Goal: Task Accomplishment & Management: Manage account settings

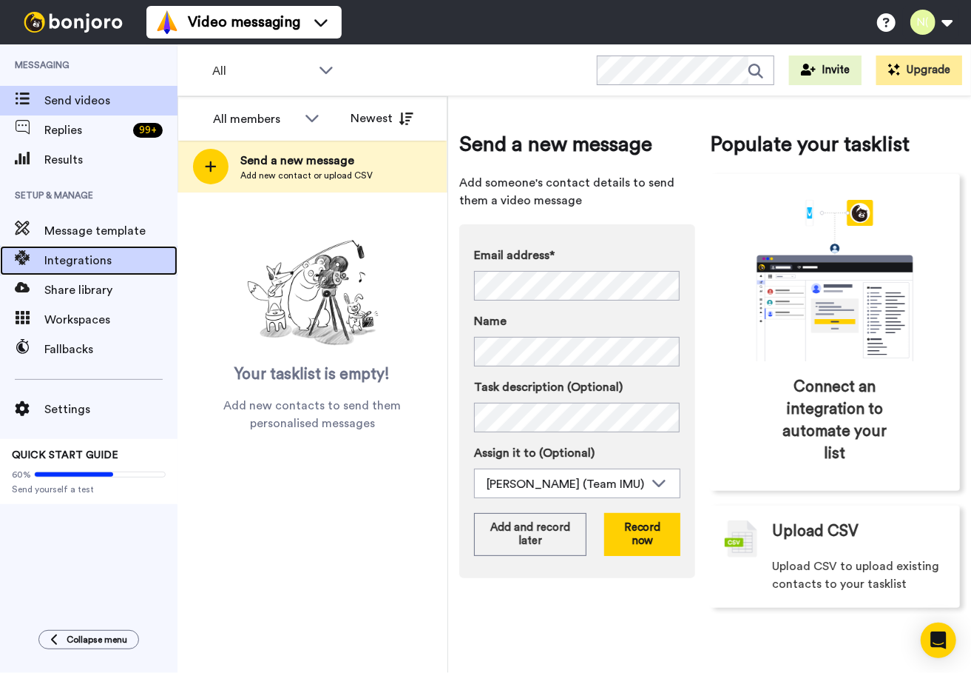
click at [60, 255] on span "Integrations" at bounding box center [110, 261] width 133 height 18
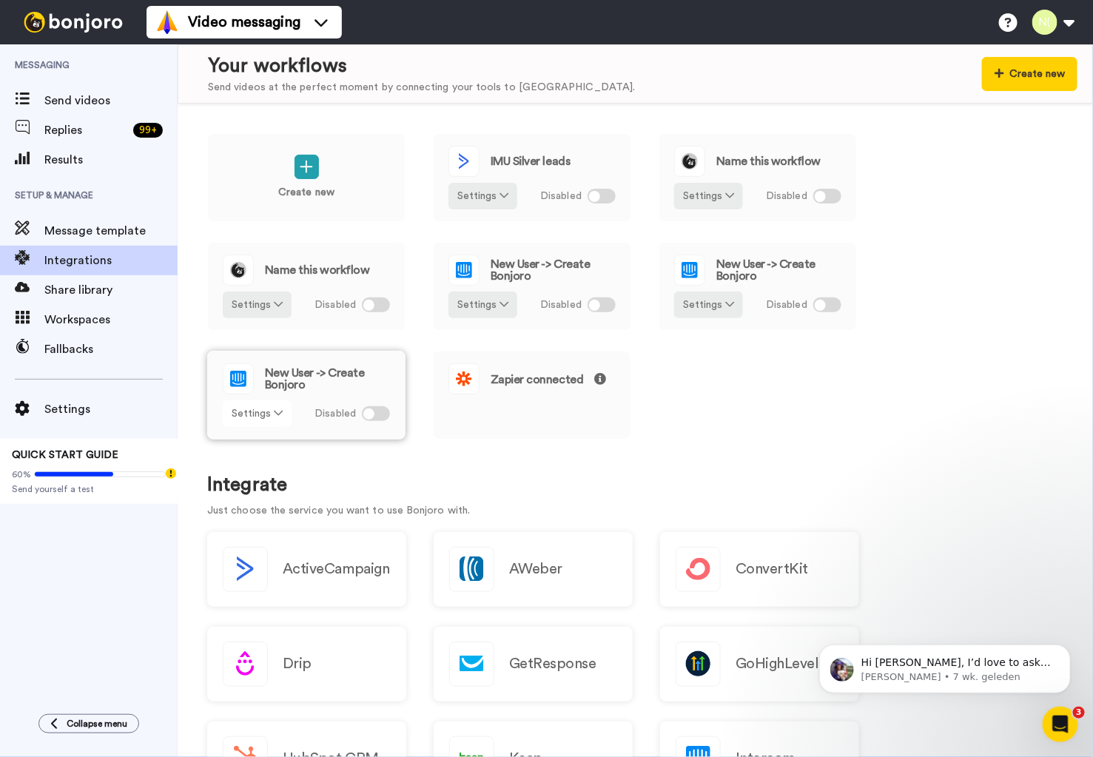
click at [267, 417] on button "Settings" at bounding box center [257, 413] width 69 height 27
click at [257, 436] on link "Edit" at bounding box center [258, 445] width 66 height 27
click at [795, 411] on div "Create new IMU Silver leads Settings Disabled Name this workflow Settings Disab…" at bounding box center [635, 296] width 856 height 326
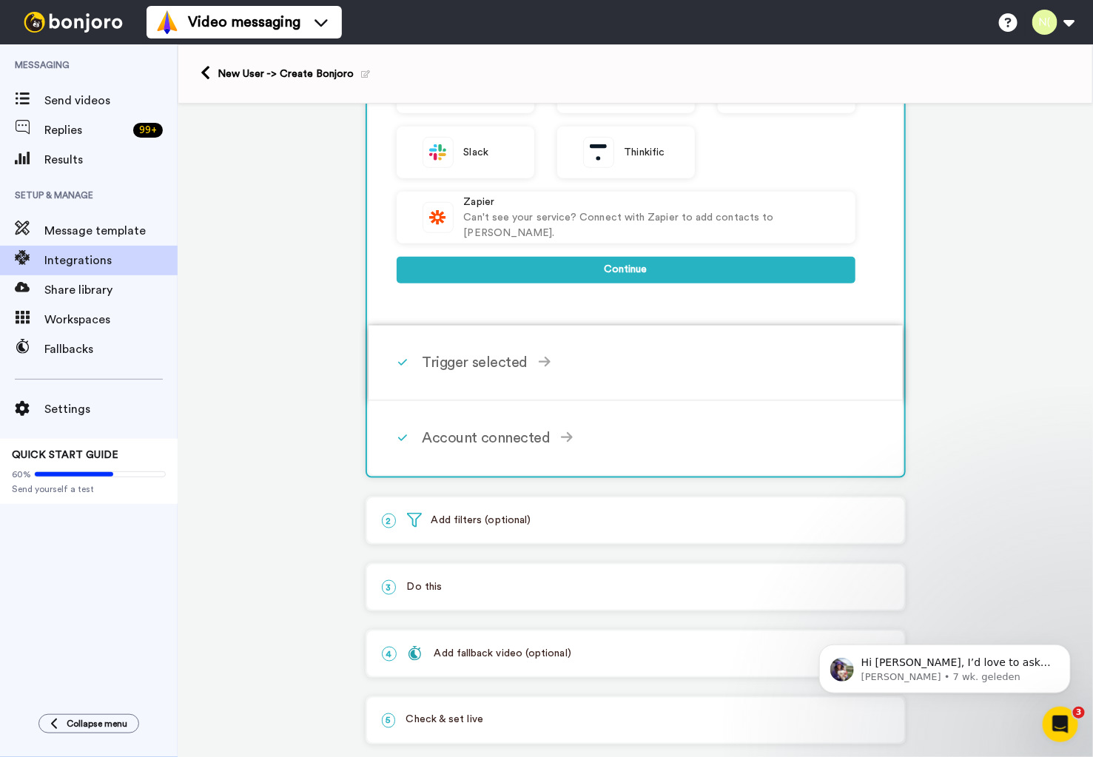
click at [454, 360] on div "Trigger selected" at bounding box center [638, 362] width 433 height 22
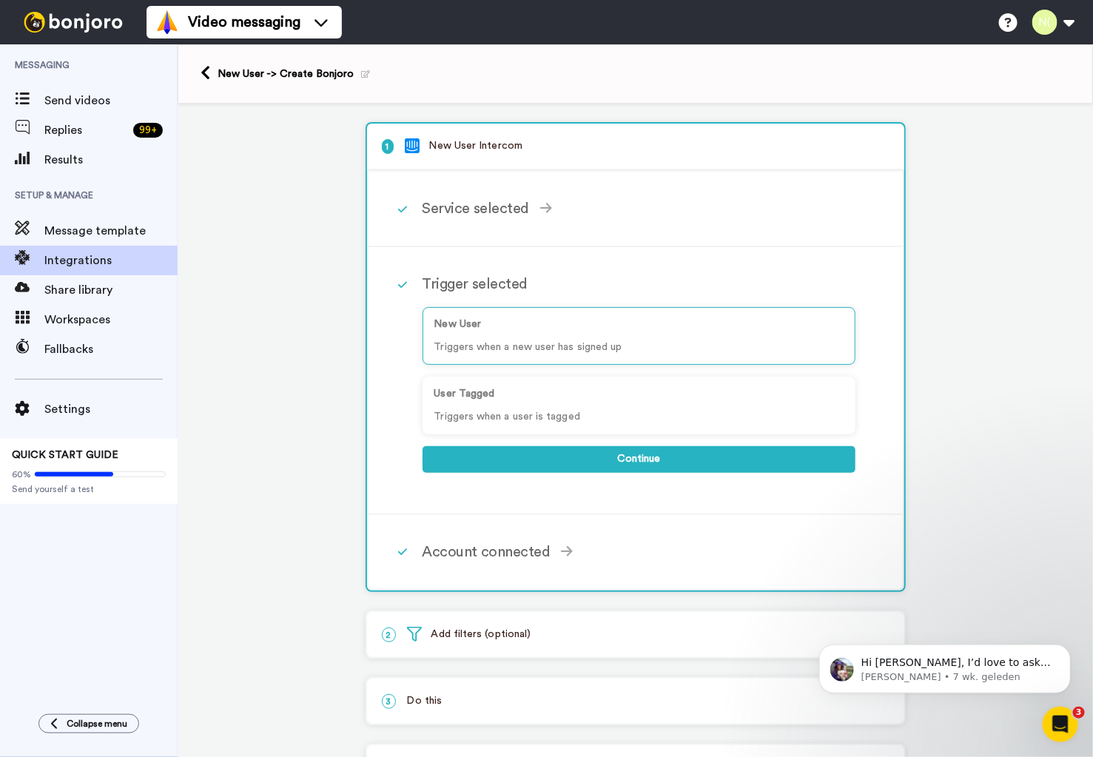
scroll to position [1, 0]
click at [517, 548] on div "Account connected" at bounding box center [638, 551] width 433 height 22
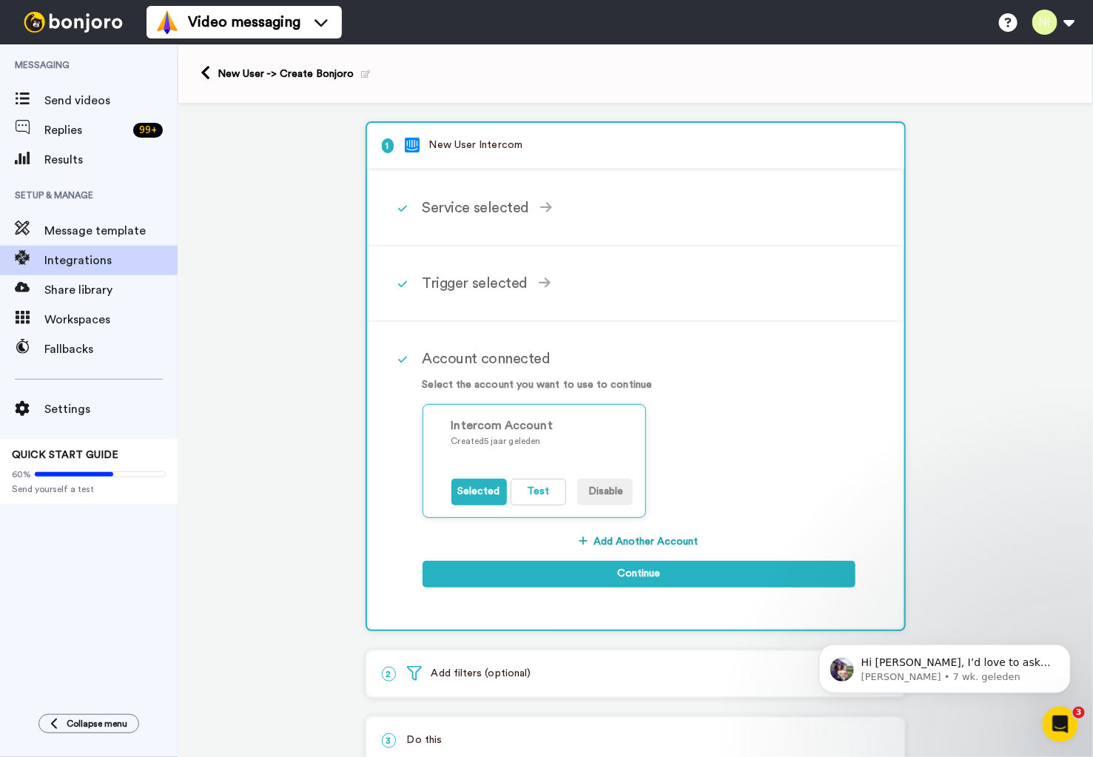
scroll to position [177, 0]
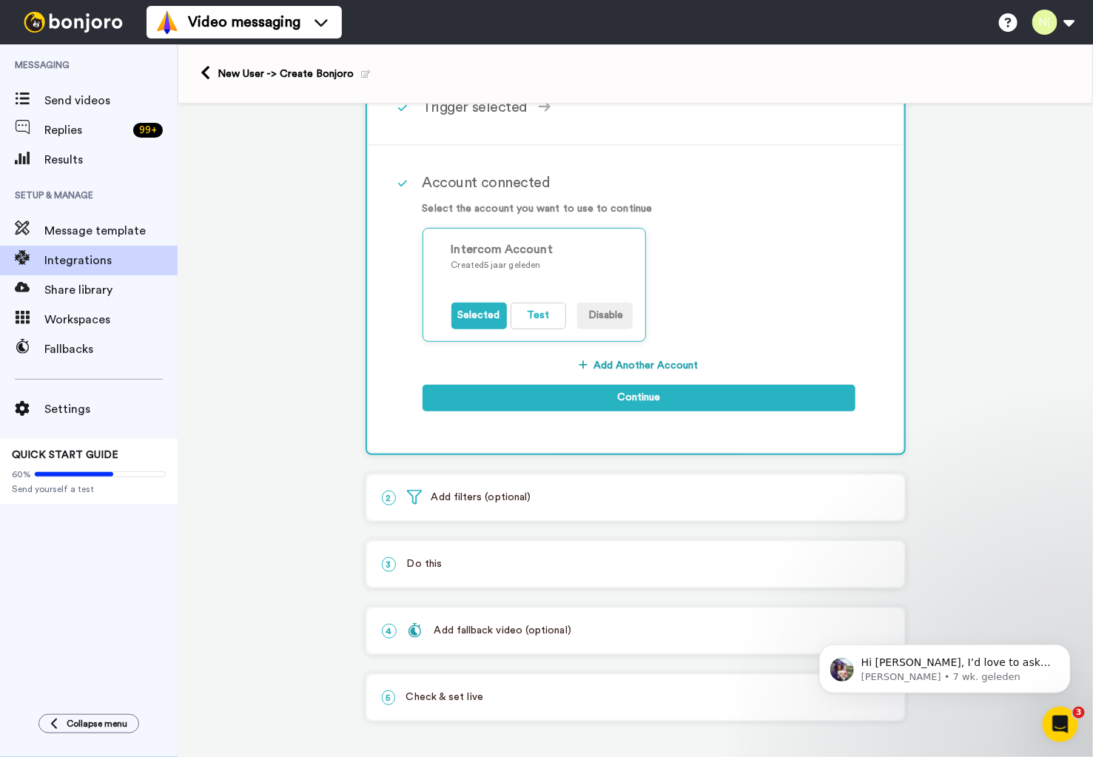
click at [414, 557] on p "3 Do this" at bounding box center [636, 564] width 508 height 16
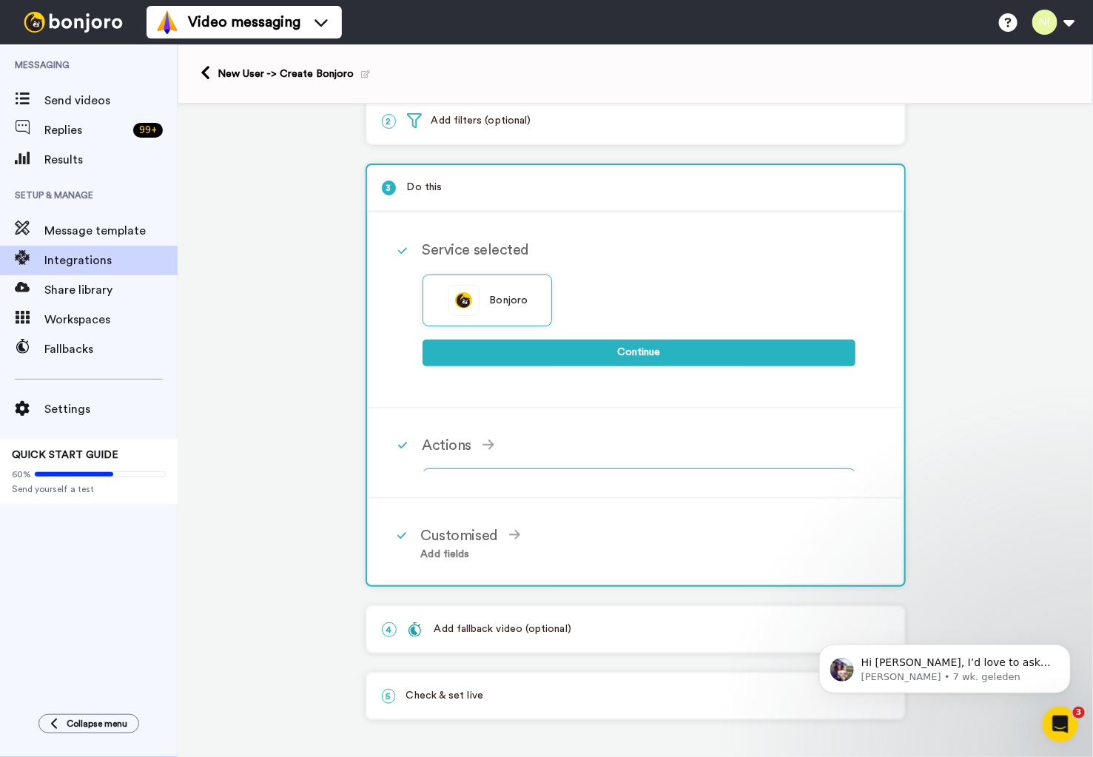
scroll to position [64, 0]
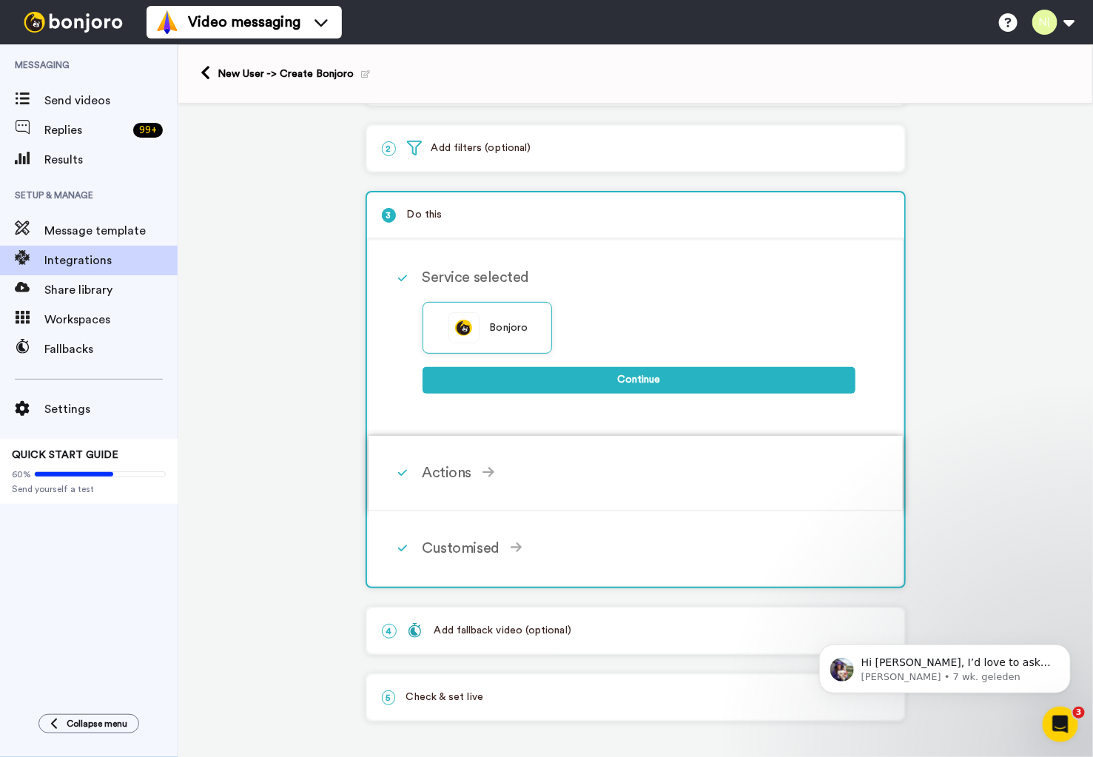
click at [472, 480] on div "Actions" at bounding box center [638, 473] width 433 height 22
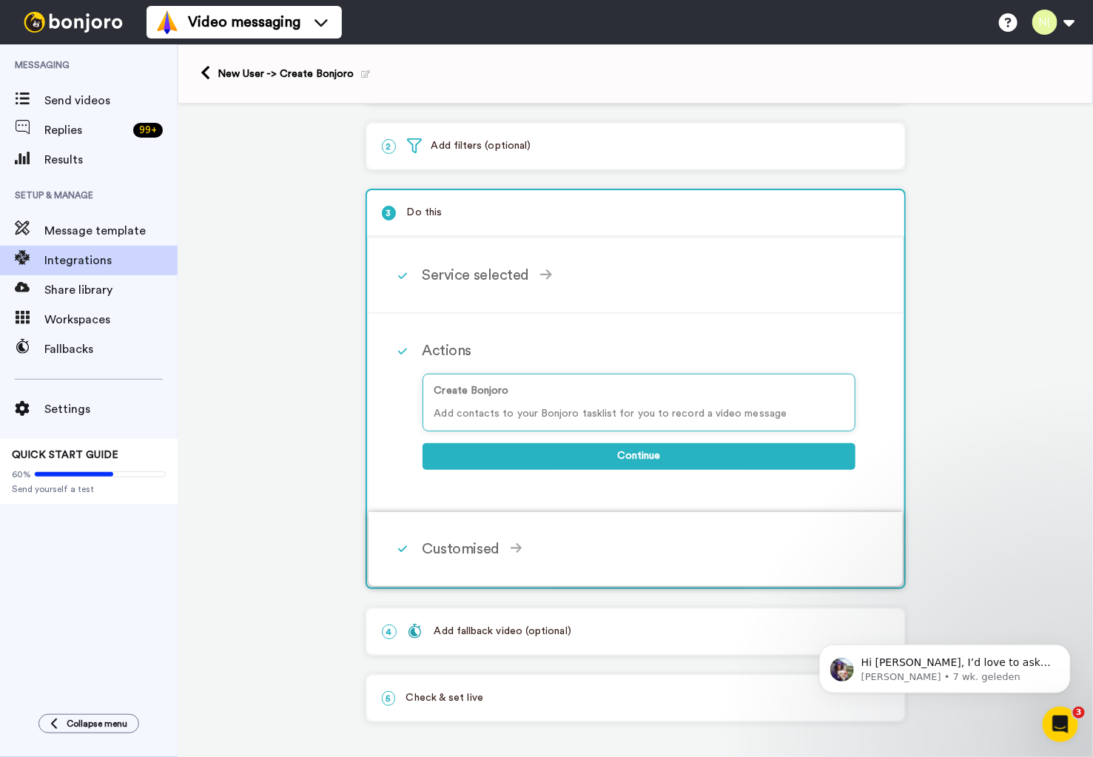
click at [481, 538] on div "Customised" at bounding box center [638, 549] width 433 height 22
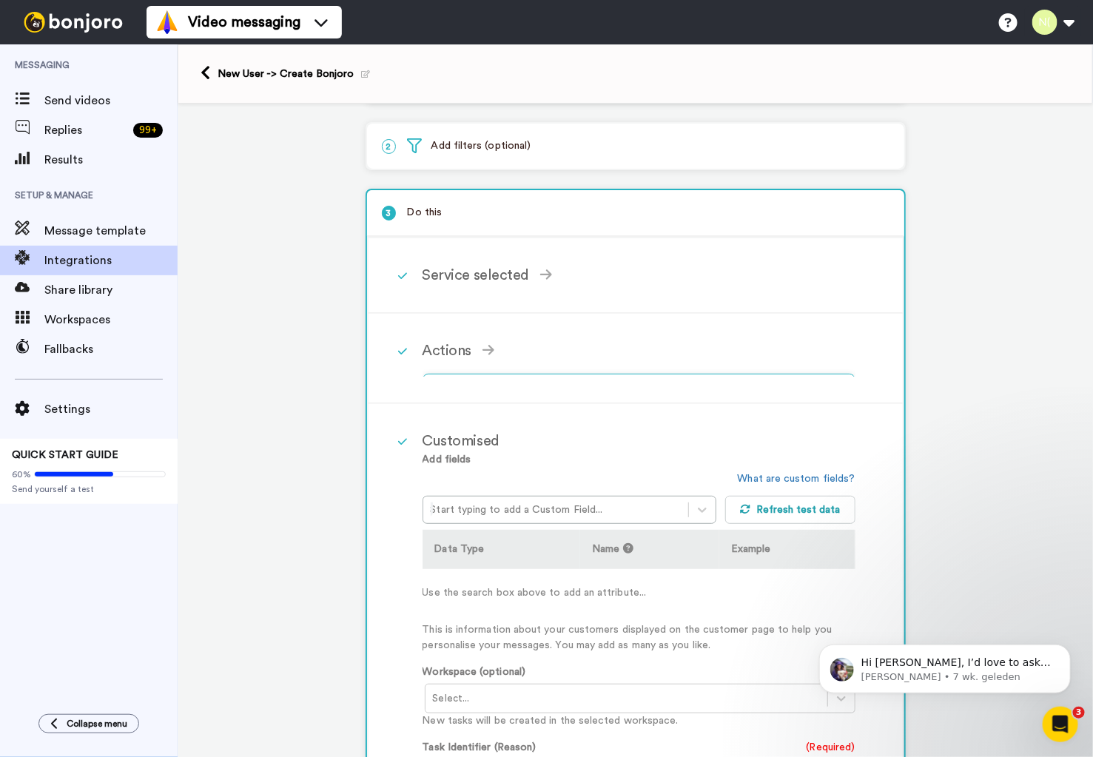
scroll to position [72, 0]
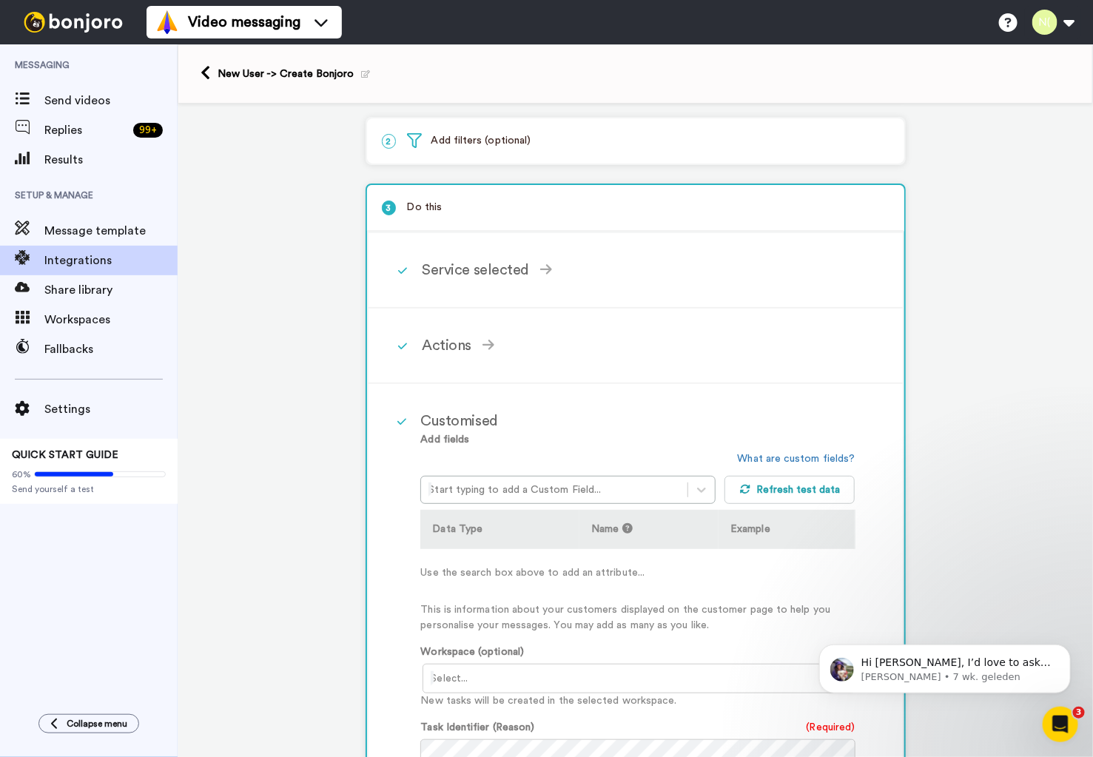
click at [452, 415] on div "Customised" at bounding box center [637, 421] width 434 height 22
click at [454, 351] on div "Actions" at bounding box center [638, 345] width 433 height 22
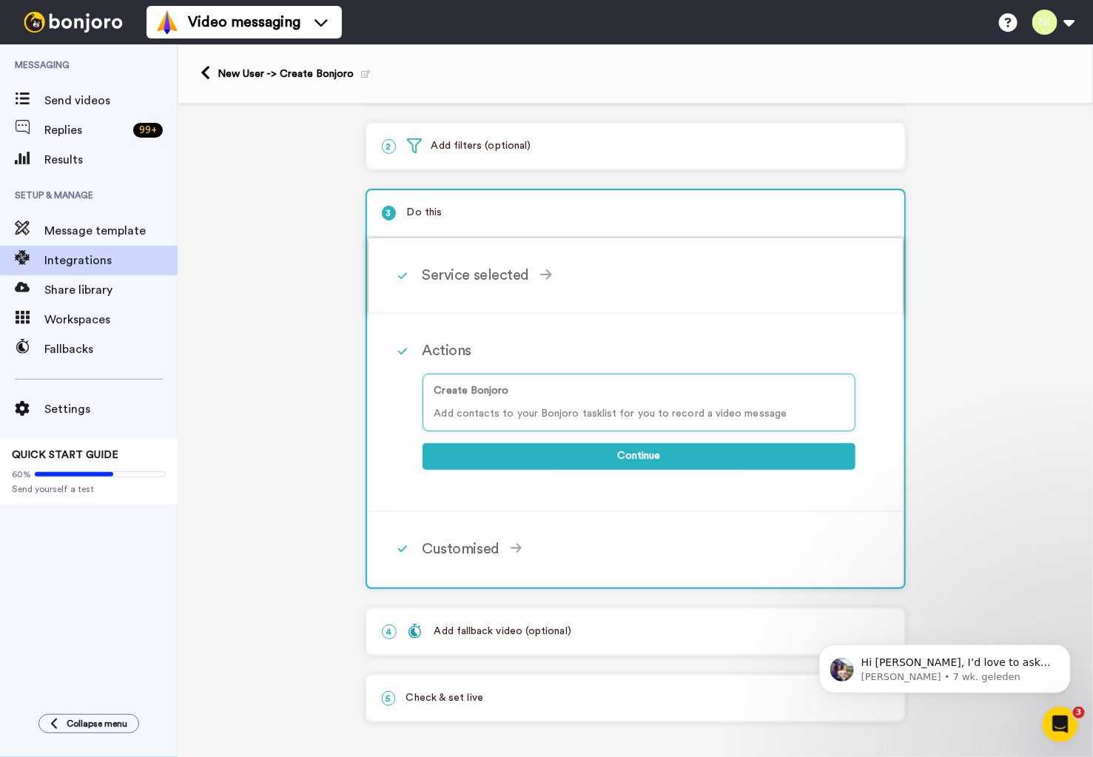
click at [471, 265] on div "Service selected" at bounding box center [638, 275] width 433 height 22
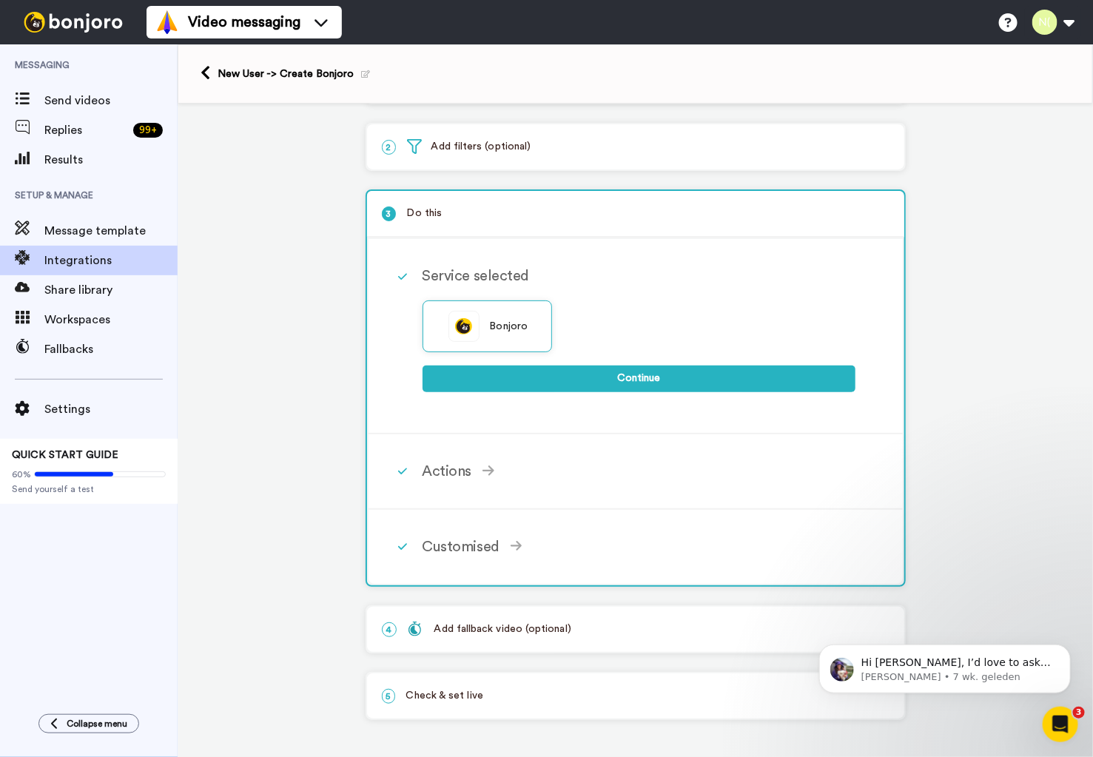
scroll to position [64, 0]
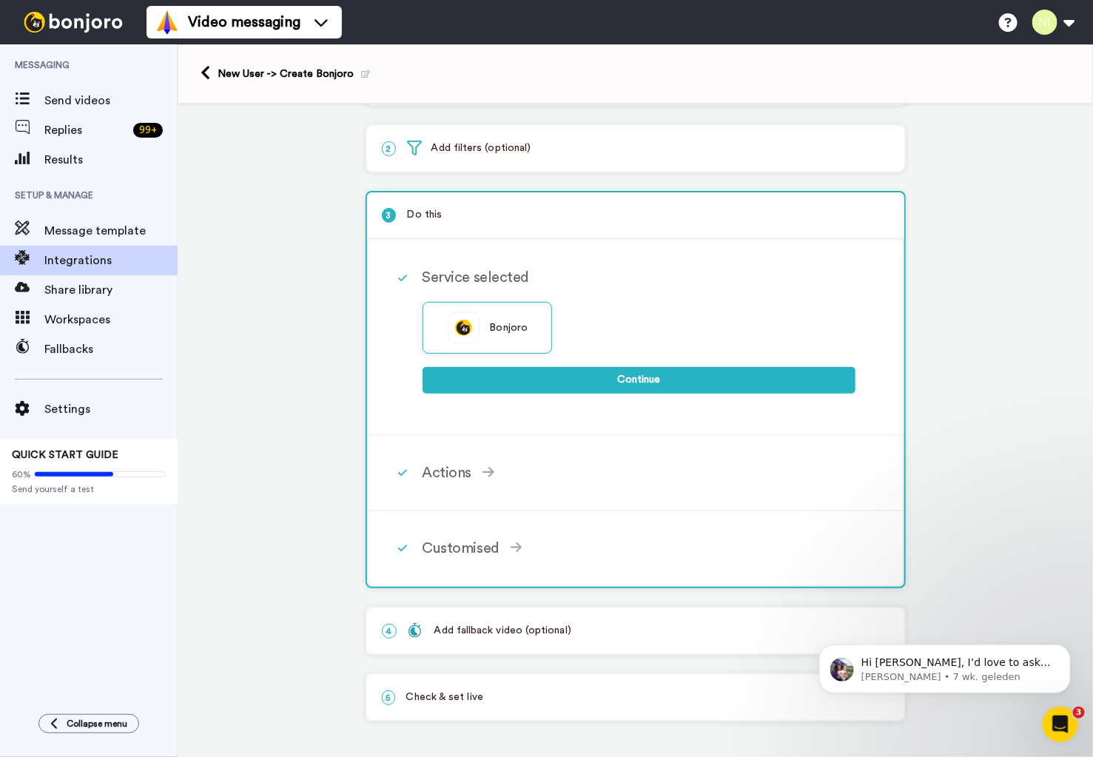
click at [442, 265] on div "Service selected Bonjoro Continue" at bounding box center [654, 337] width 465 height 164
click at [456, 623] on div "Add fallback video (optional)" at bounding box center [490, 631] width 164 height 16
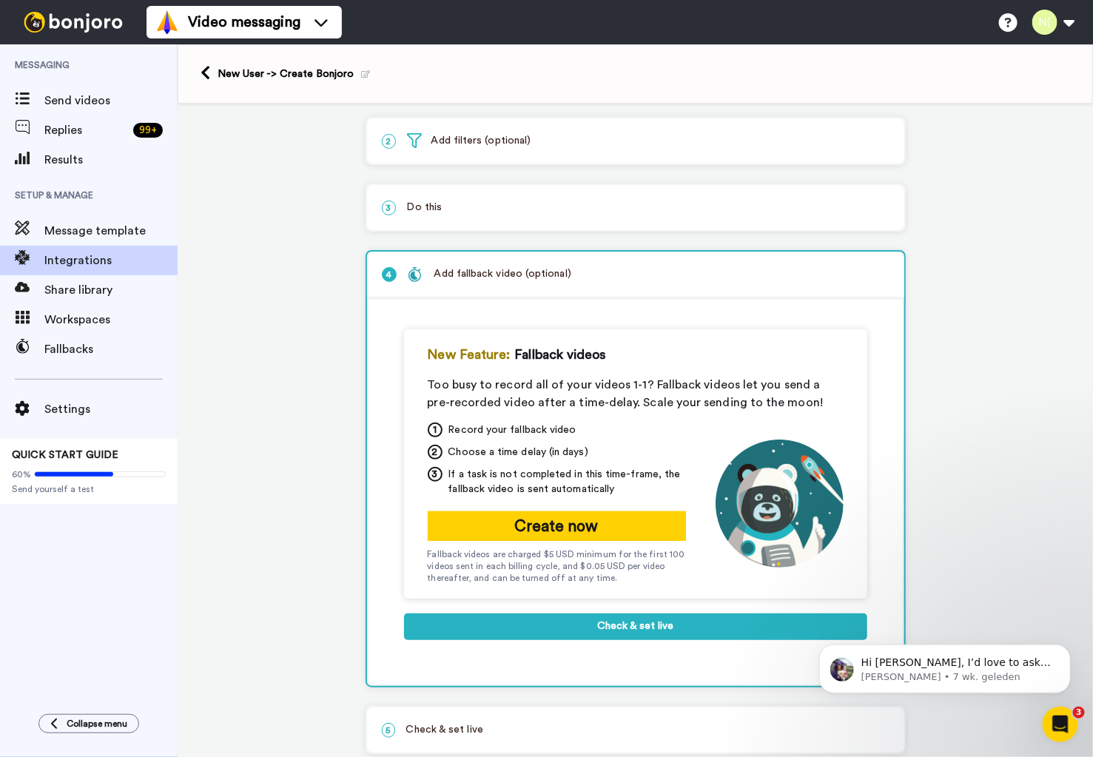
click at [446, 277] on div "Add fallback video (optional)" at bounding box center [490, 274] width 164 height 16
click at [456, 724] on p "5 Check & set live" at bounding box center [636, 730] width 508 height 16
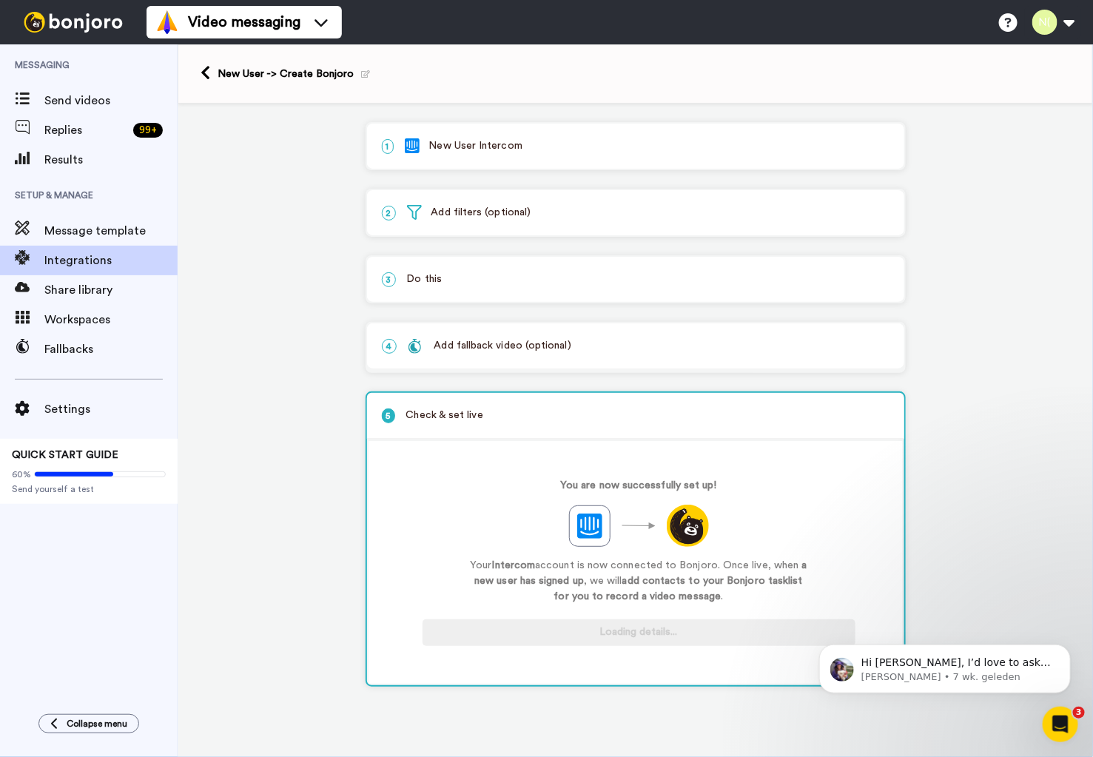
scroll to position [0, 0]
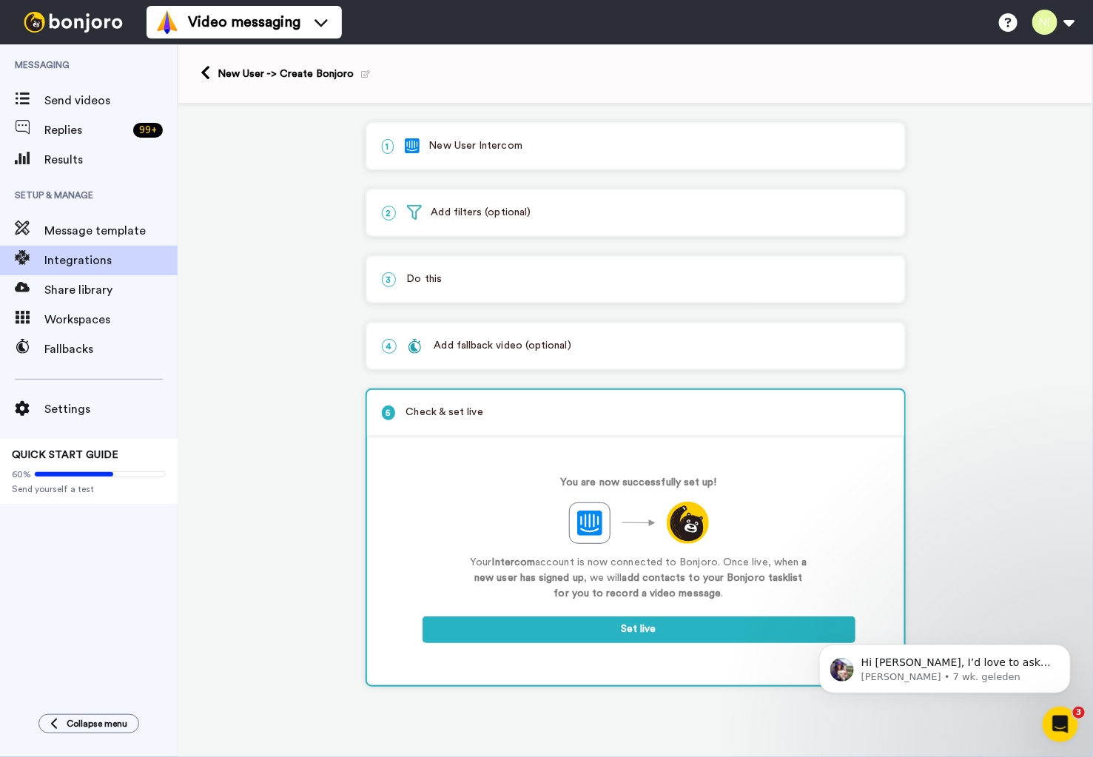
click at [462, 407] on p "5 Check & set live" at bounding box center [636, 413] width 508 height 16
click at [440, 135] on div "1 New User Intercom" at bounding box center [635, 146] width 537 height 45
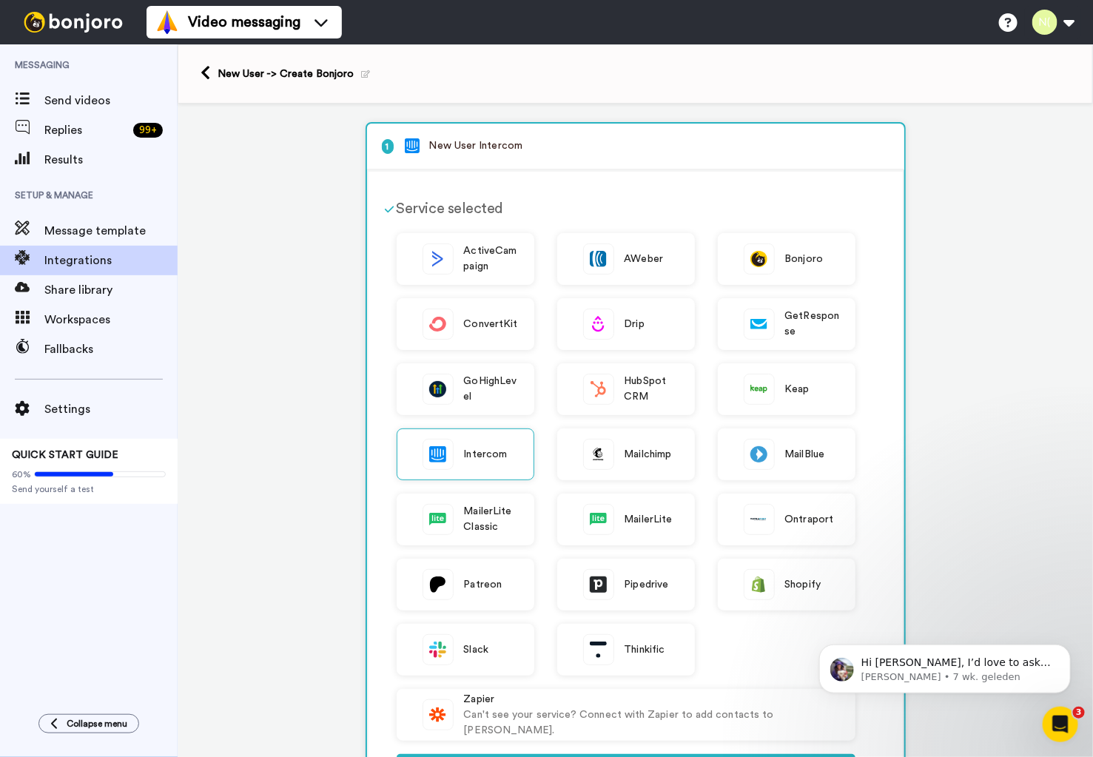
click at [440, 135] on div "1 New User Intercom" at bounding box center [635, 147] width 537 height 47
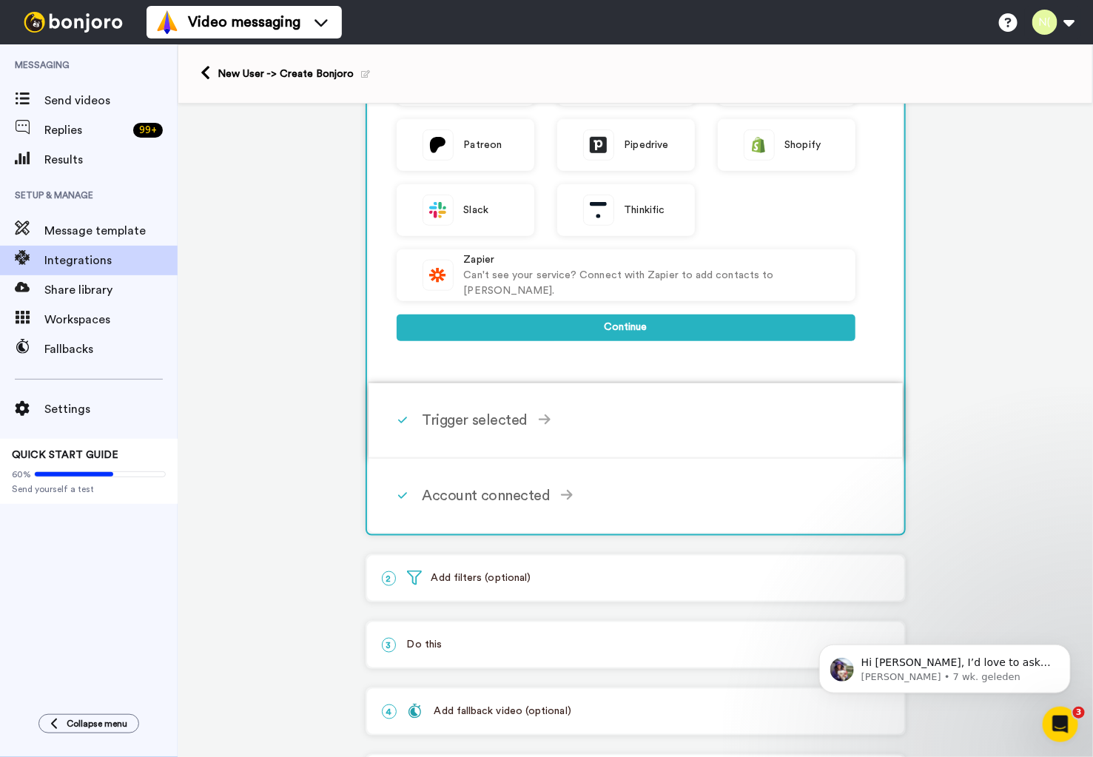
click at [447, 421] on div "Trigger selected" at bounding box center [638, 420] width 433 height 22
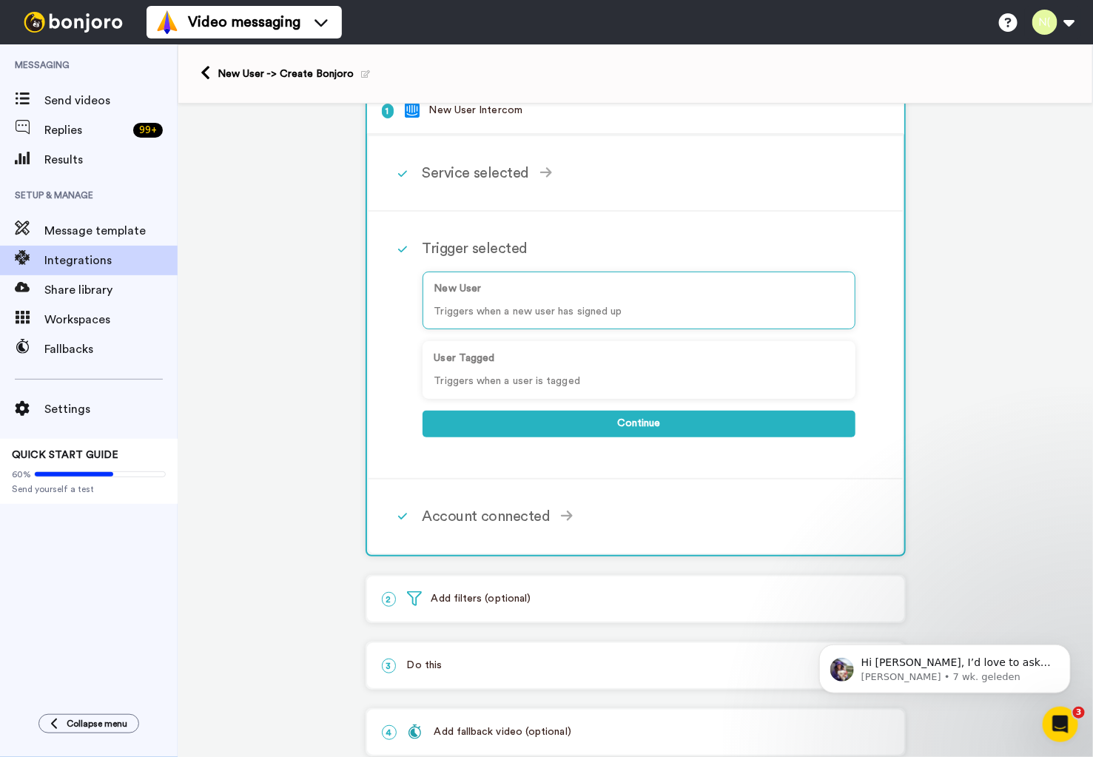
scroll to position [32, 0]
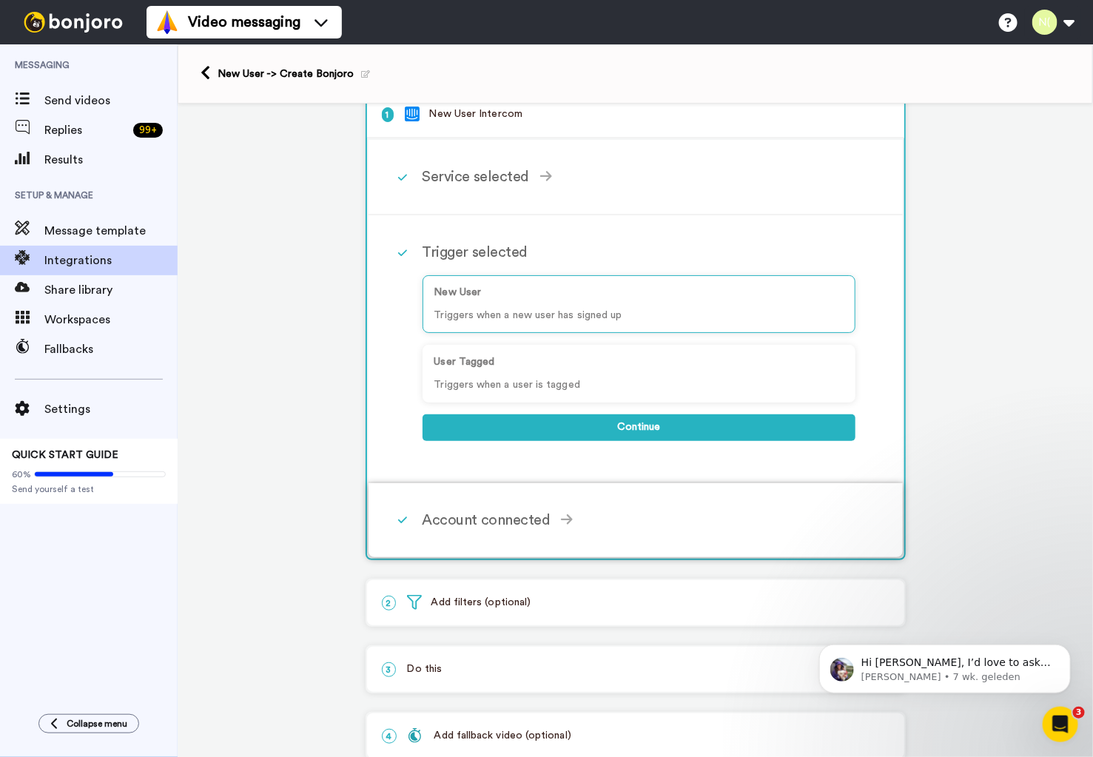
click at [465, 528] on div "Account connected" at bounding box center [638, 520] width 433 height 22
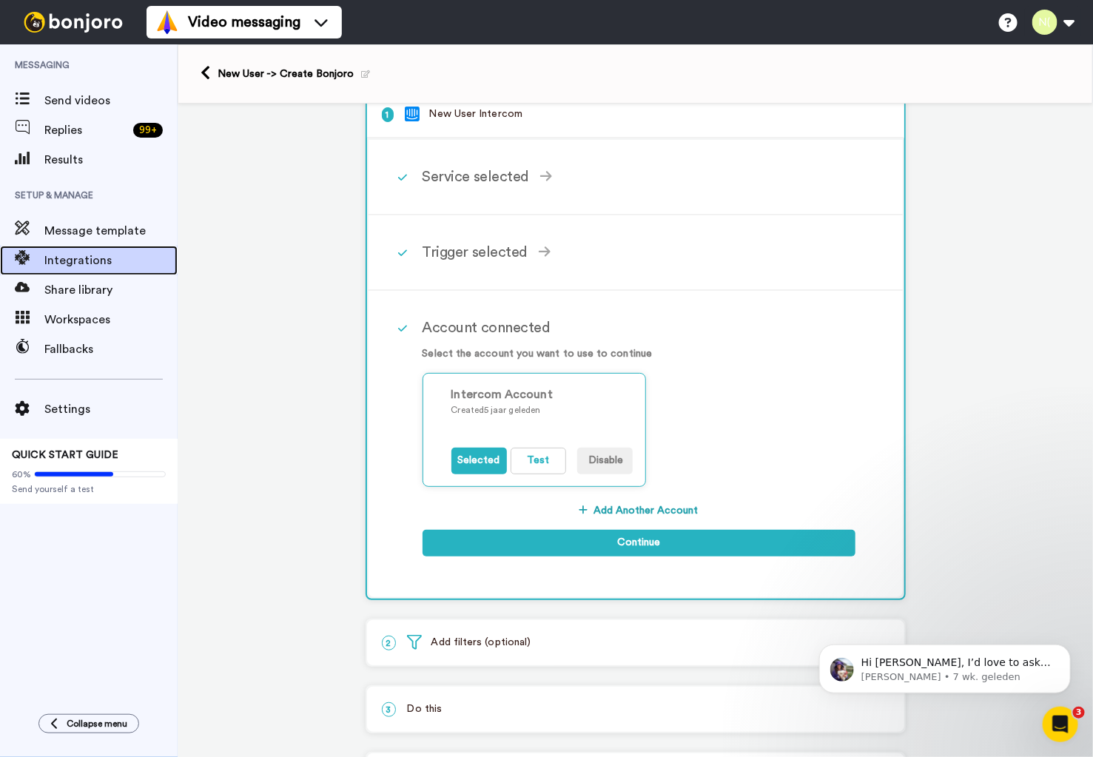
click at [73, 255] on span "Integrations" at bounding box center [110, 261] width 133 height 18
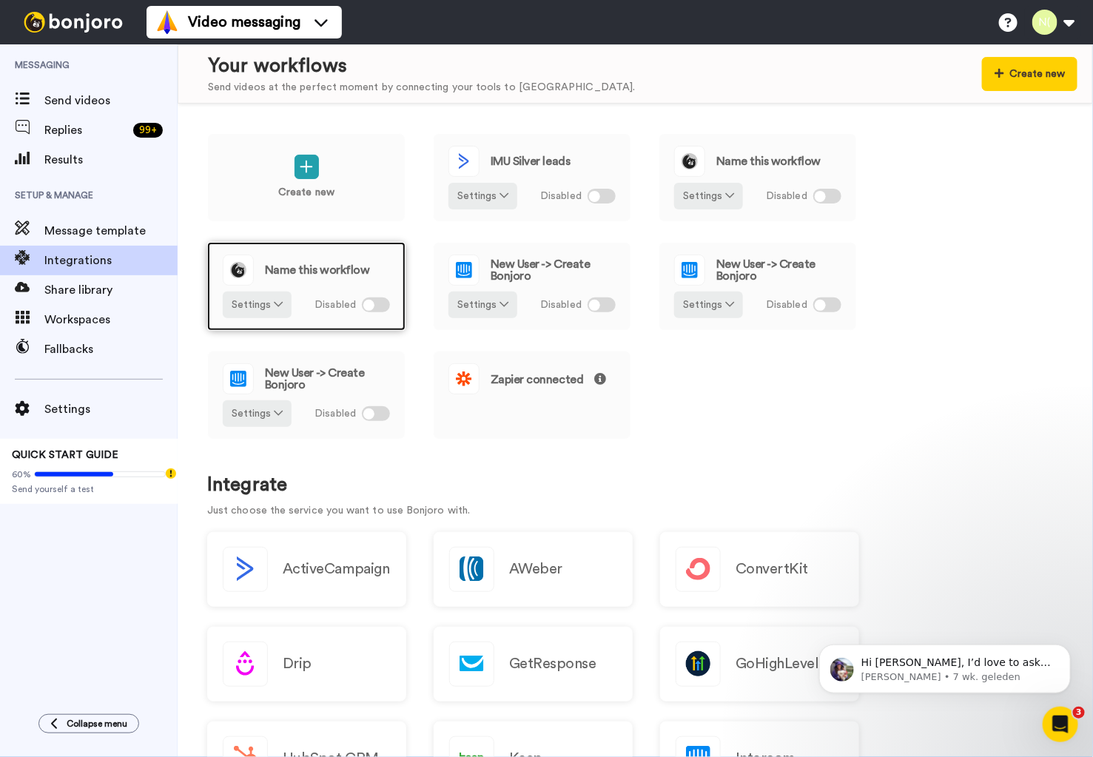
click at [317, 264] on span "Name this workflow" at bounding box center [317, 270] width 104 height 12
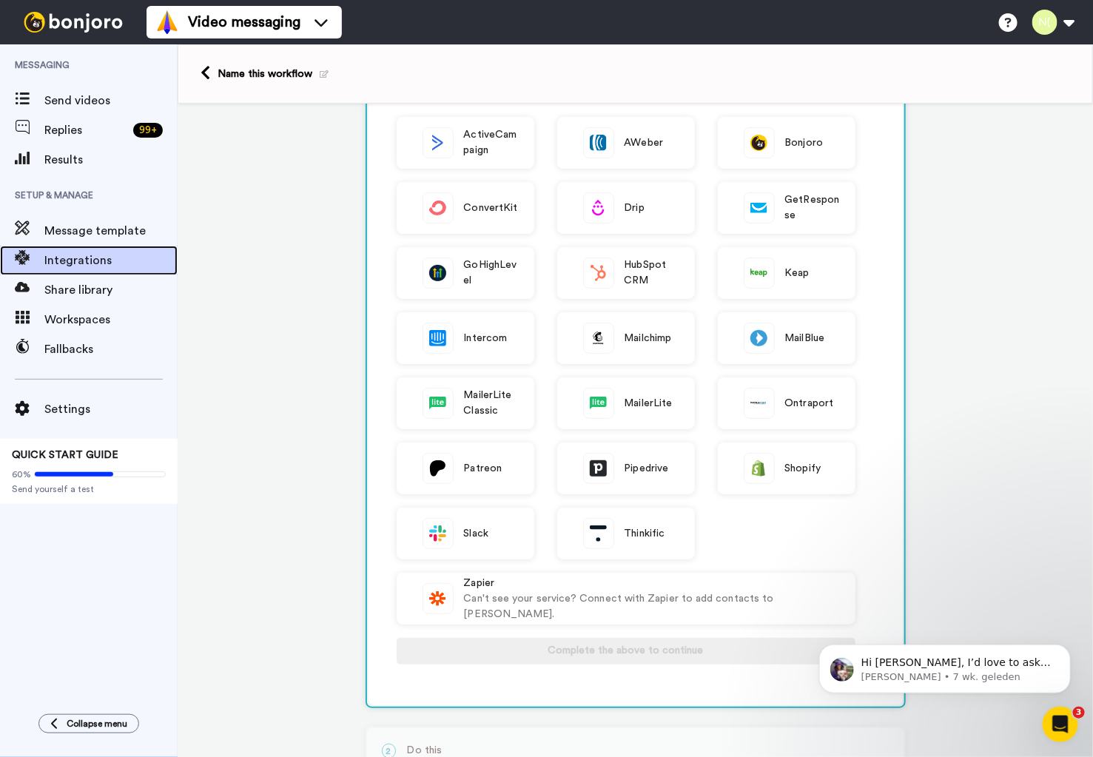
click at [113, 268] on span "Integrations" at bounding box center [110, 261] width 133 height 18
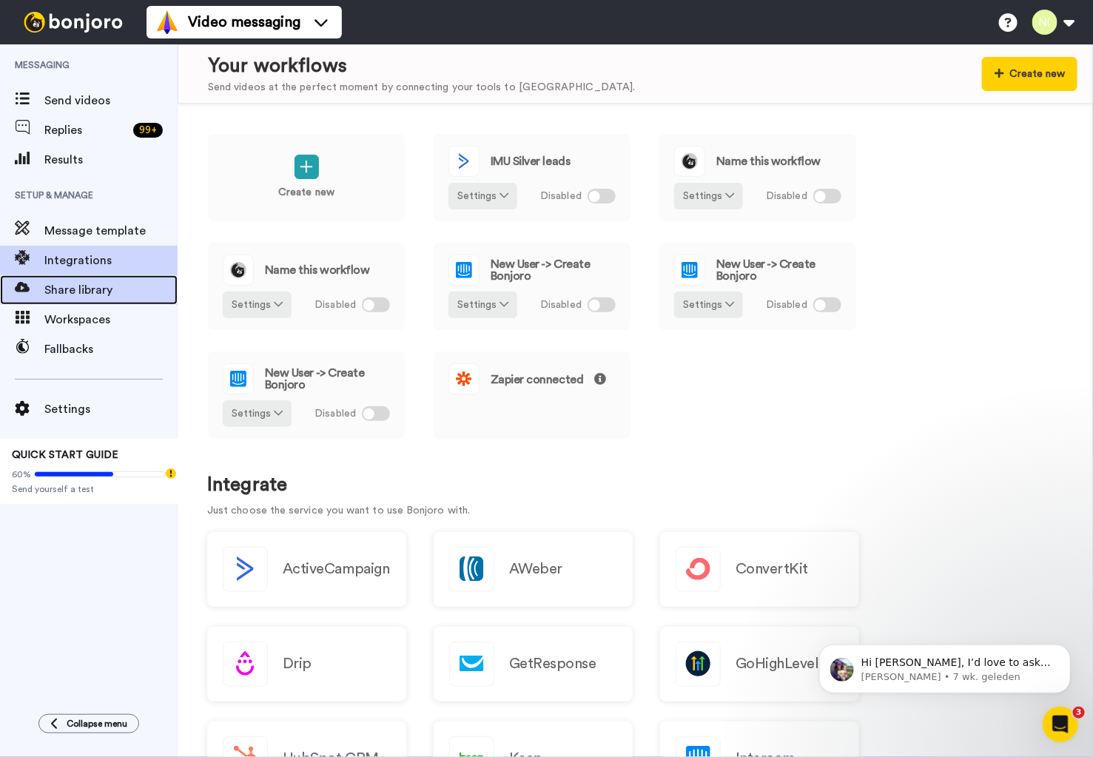
click at [84, 303] on div "Share library" at bounding box center [89, 290] width 178 height 30
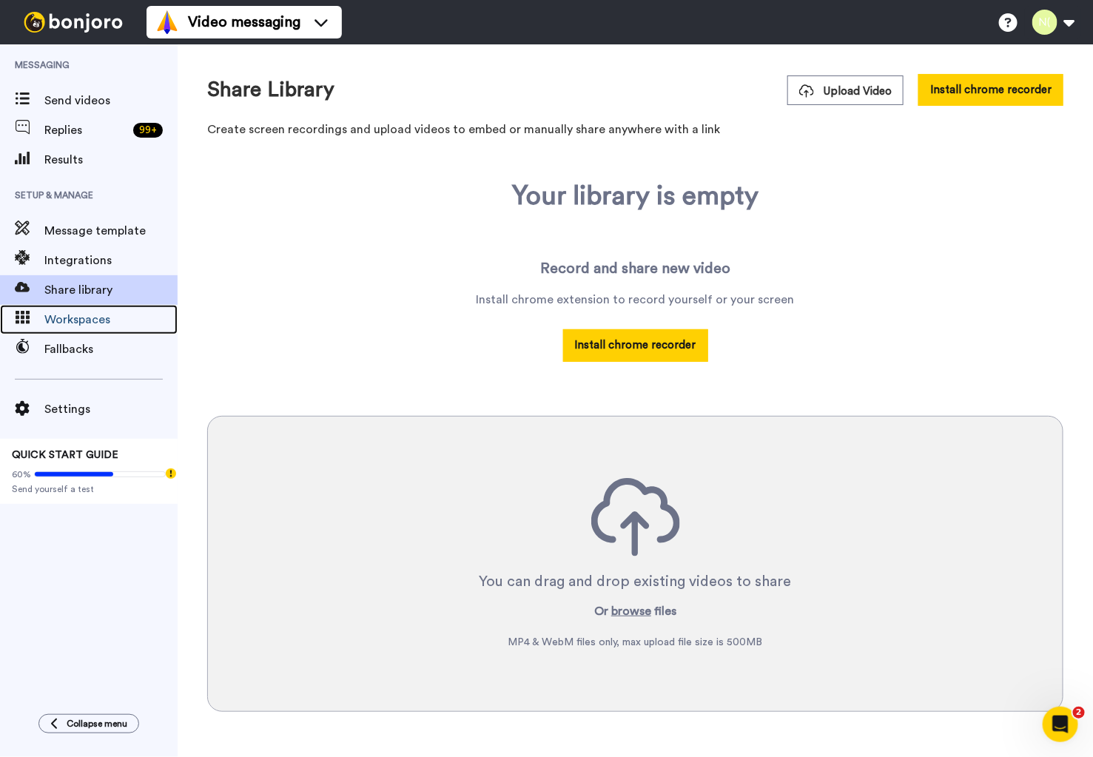
click at [84, 311] on span "Workspaces" at bounding box center [110, 320] width 133 height 18
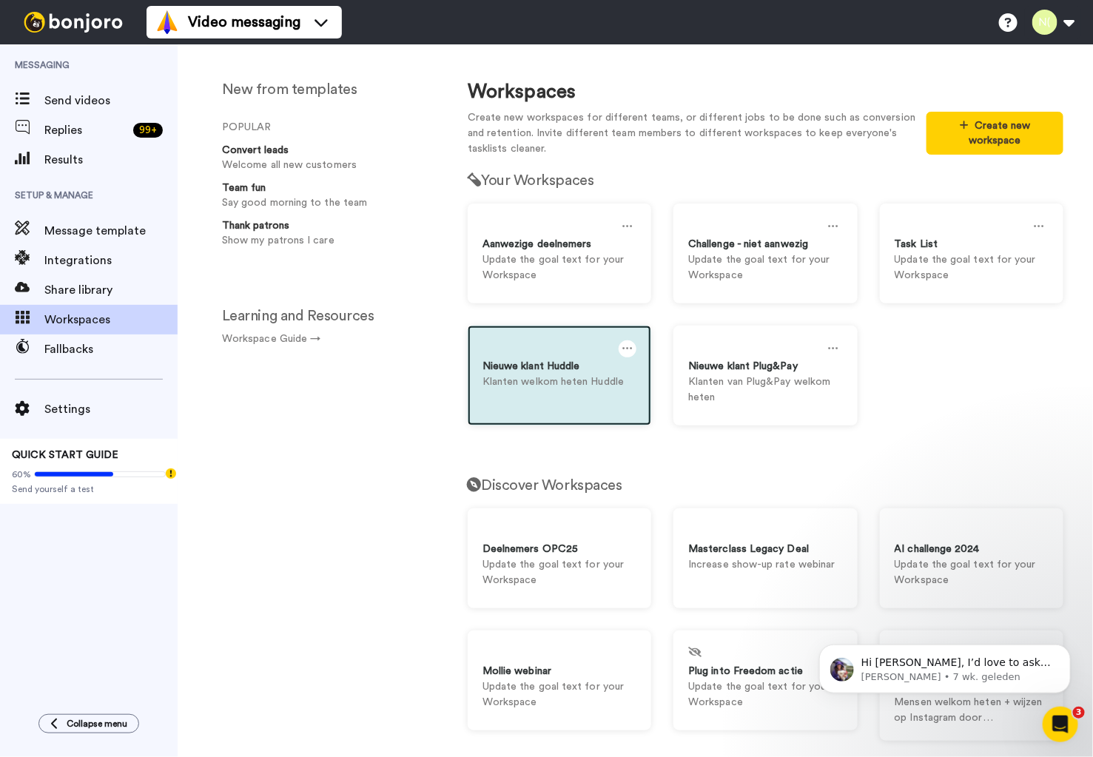
click at [539, 369] on div "Nieuwe klant Huddle" at bounding box center [559, 367] width 154 height 16
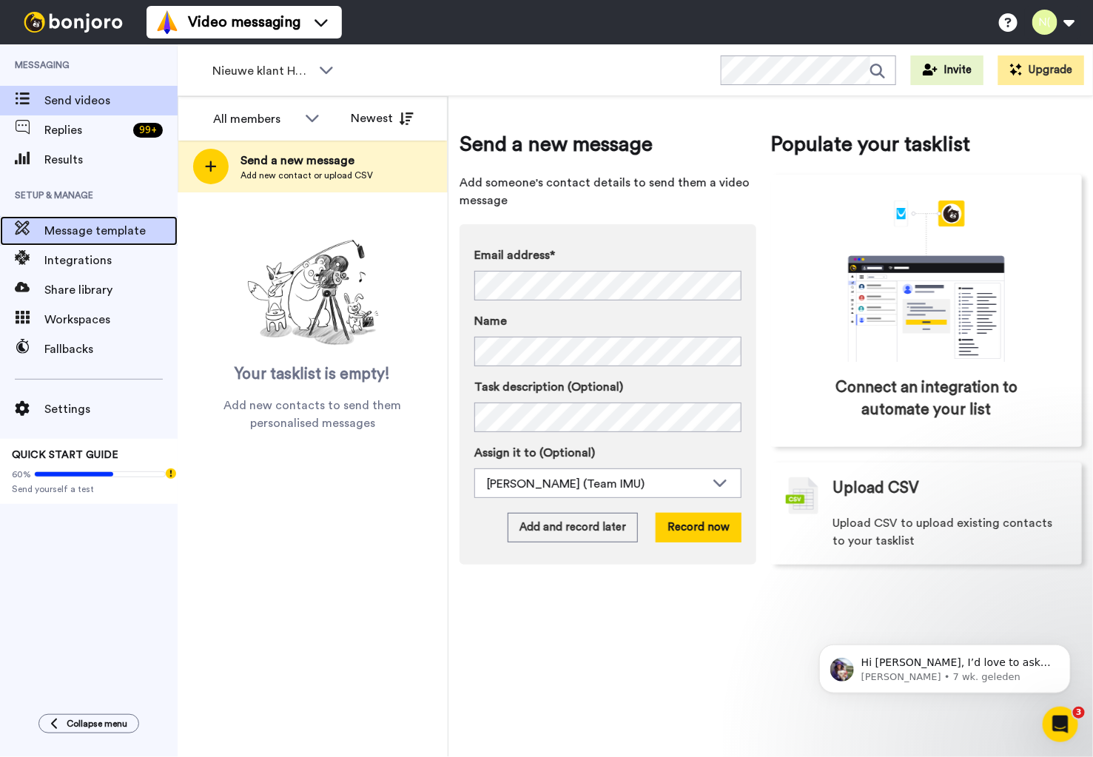
click at [81, 232] on span "Message template" at bounding box center [110, 231] width 133 height 18
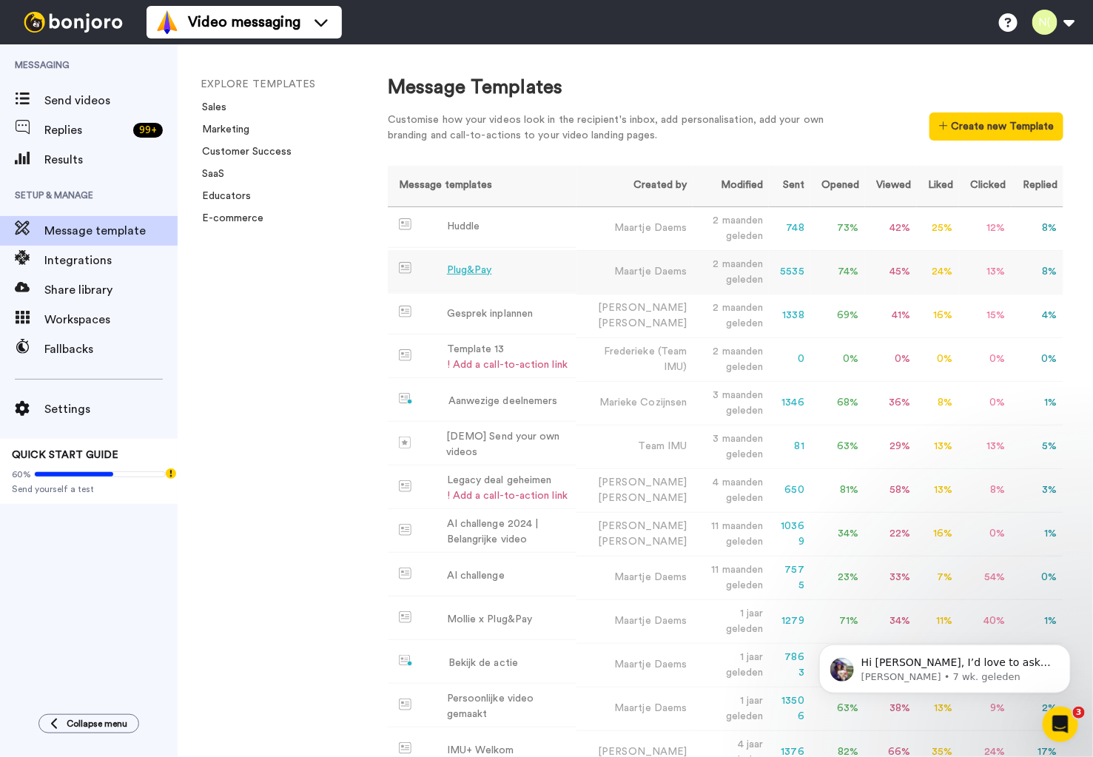
click at [466, 281] on td "Plug&Pay" at bounding box center [482, 270] width 189 height 41
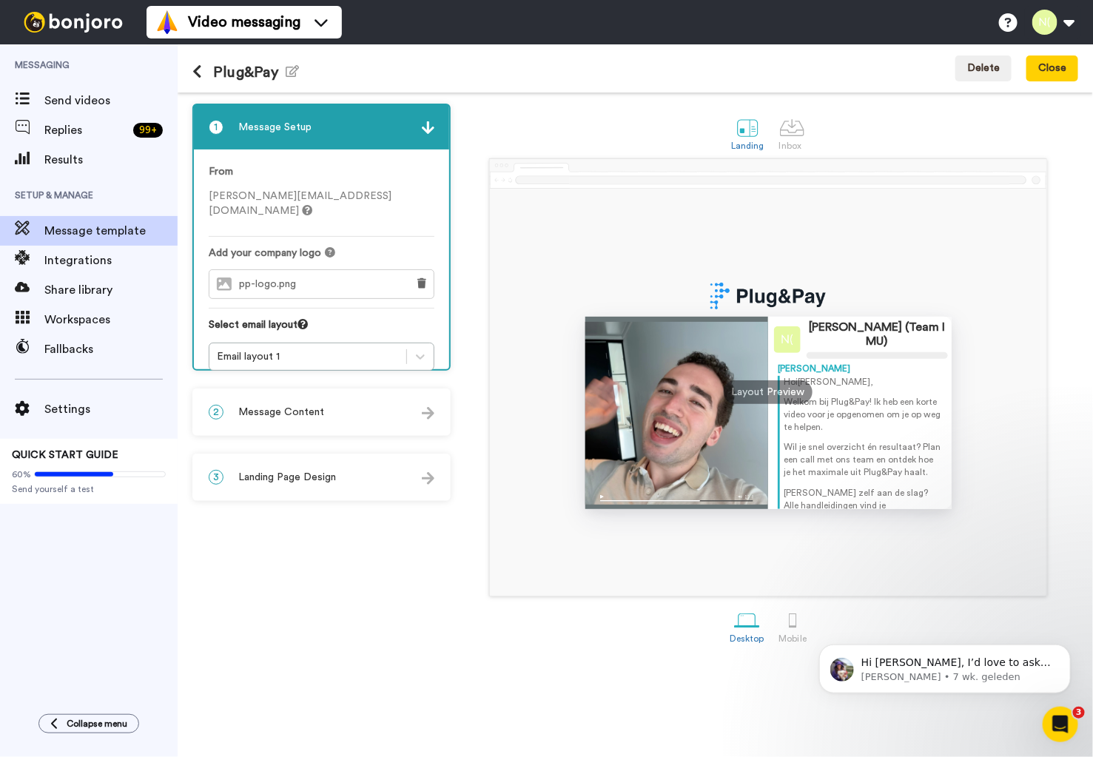
click at [306, 397] on div "2 Message Content" at bounding box center [321, 412] width 255 height 44
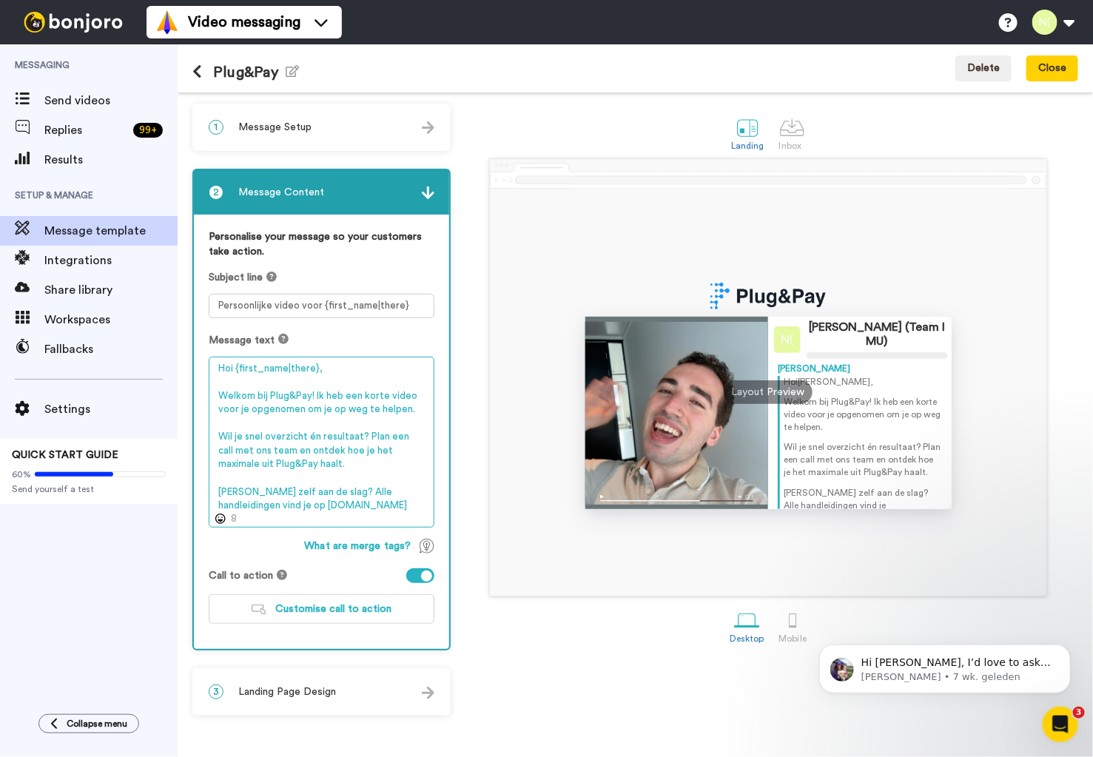
drag, startPoint x: 308, startPoint y: 501, endPoint x: 211, endPoint y: 365, distance: 166.5
click at [211, 365] on textarea "Hoi {first_name|there}, Welkom bij Plug&Pay! Ik heb een korte video voor je opg…" at bounding box center [322, 443] width 226 height 172
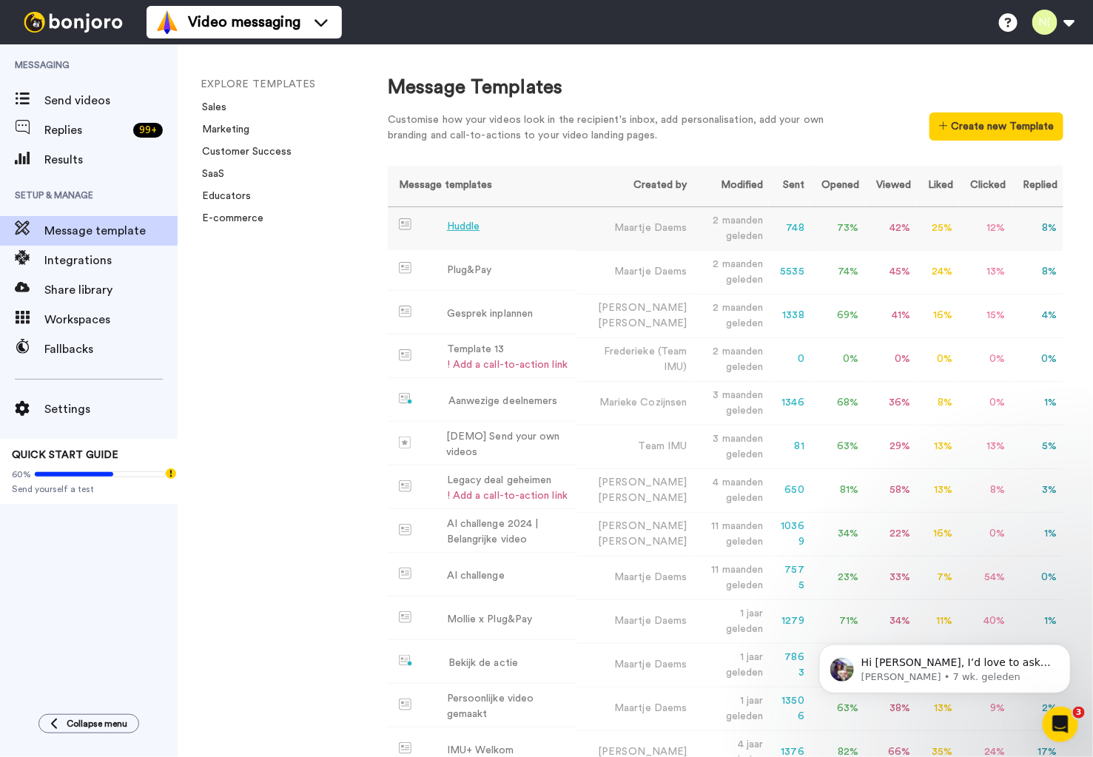
click at [461, 229] on div "Huddle" at bounding box center [463, 227] width 33 height 16
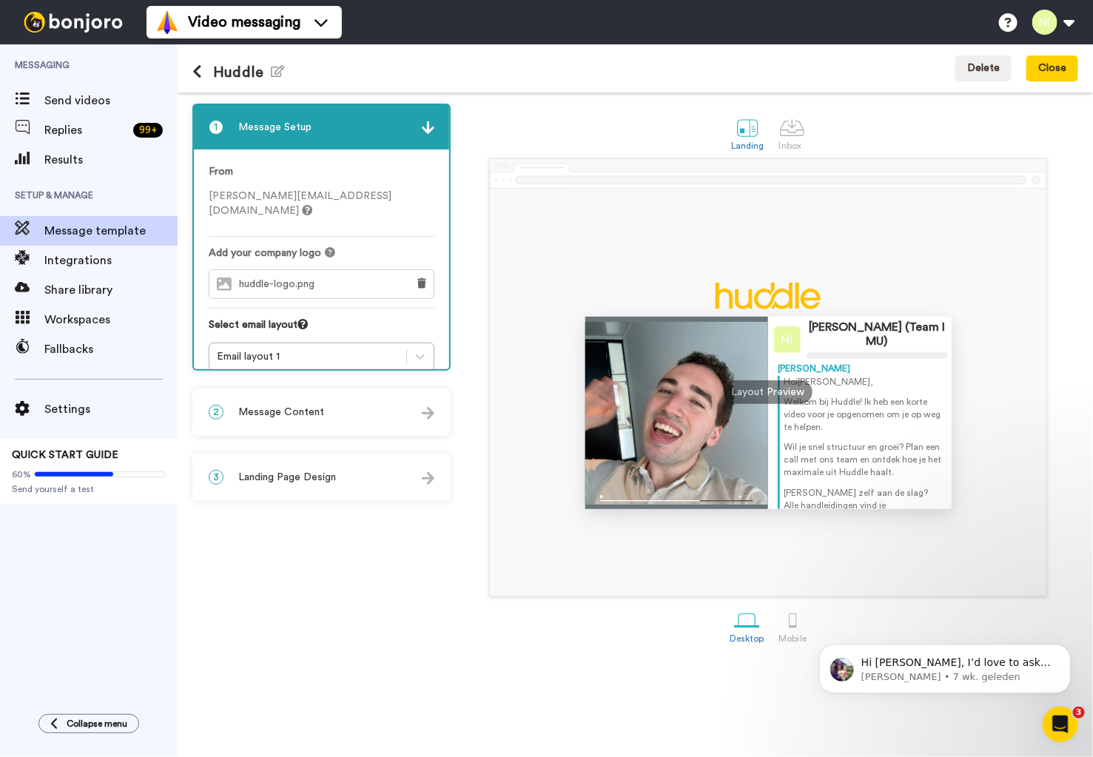
click at [348, 415] on div "2 Message Content" at bounding box center [321, 412] width 255 height 44
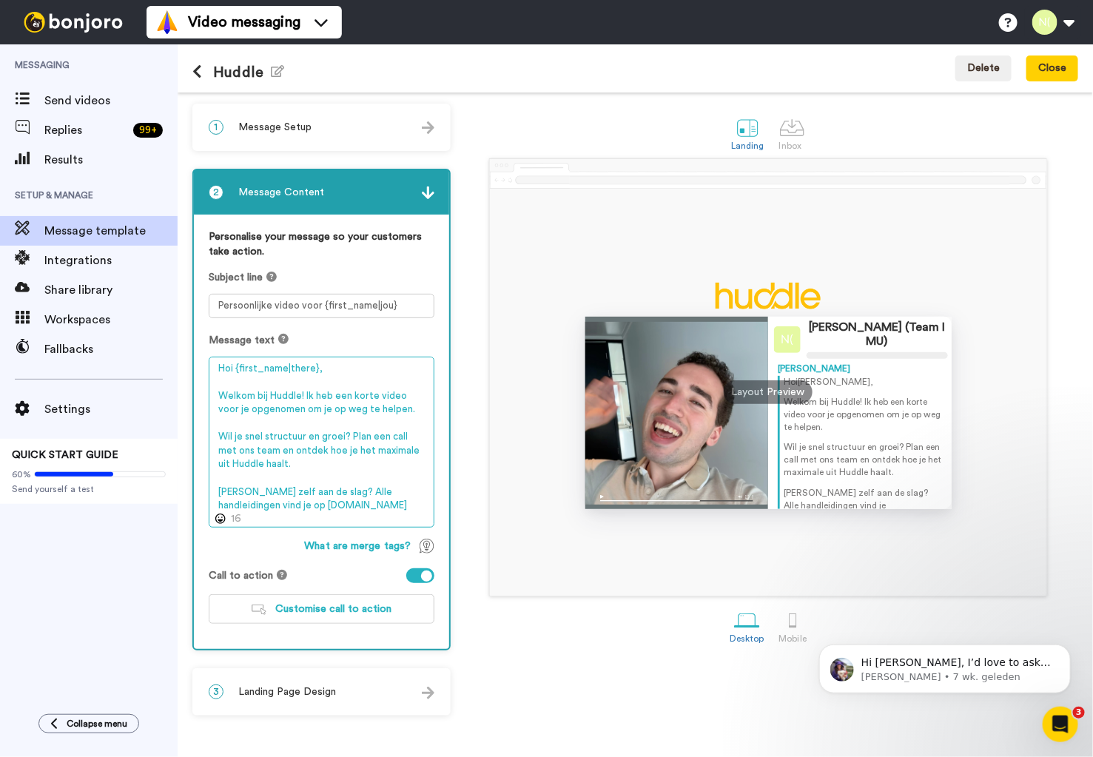
click at [283, 419] on textarea "Hoi {first_name|there}, Welkom bij Huddle! Ik heb een korte video voor je opgen…" at bounding box center [322, 443] width 226 height 172
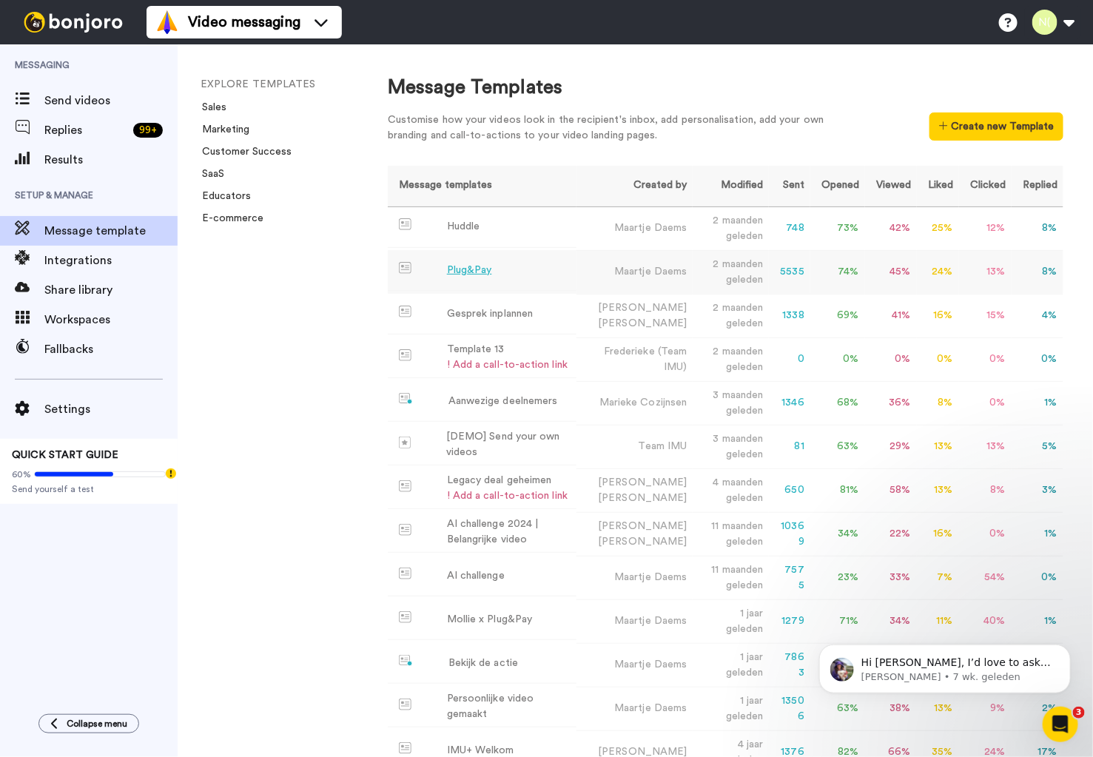
click at [465, 269] on div "Plug&Pay" at bounding box center [469, 271] width 45 height 16
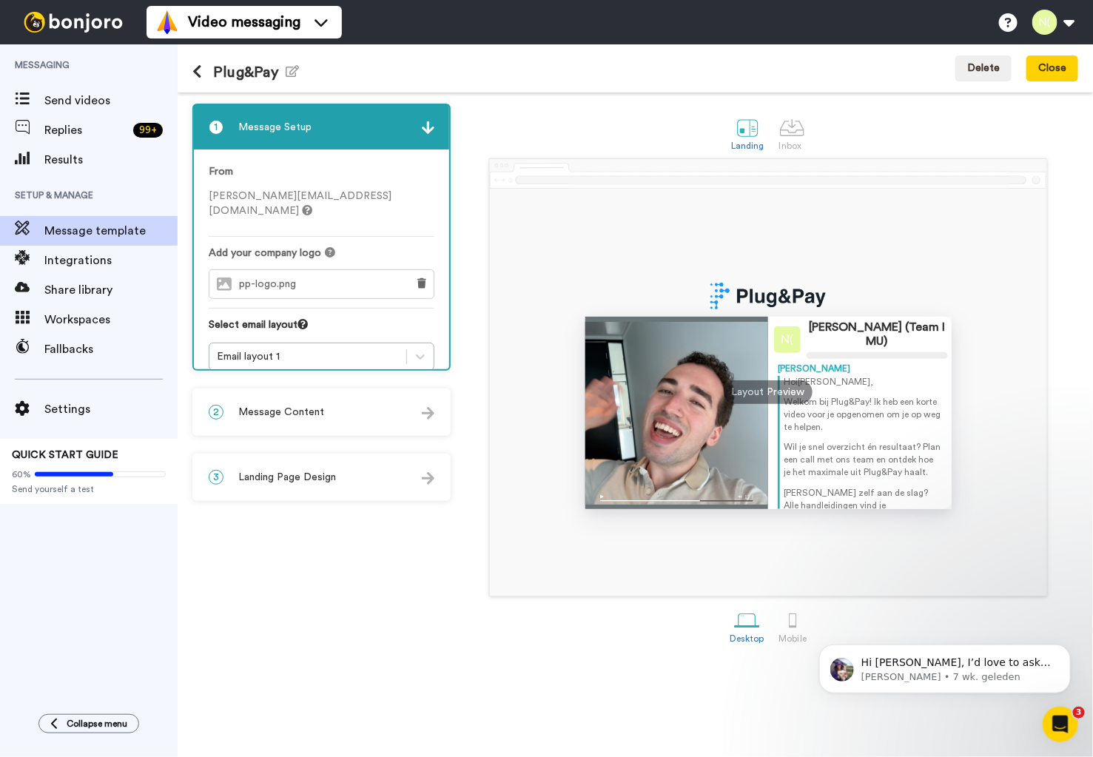
click at [319, 410] on span "Message Content" at bounding box center [281, 412] width 86 height 15
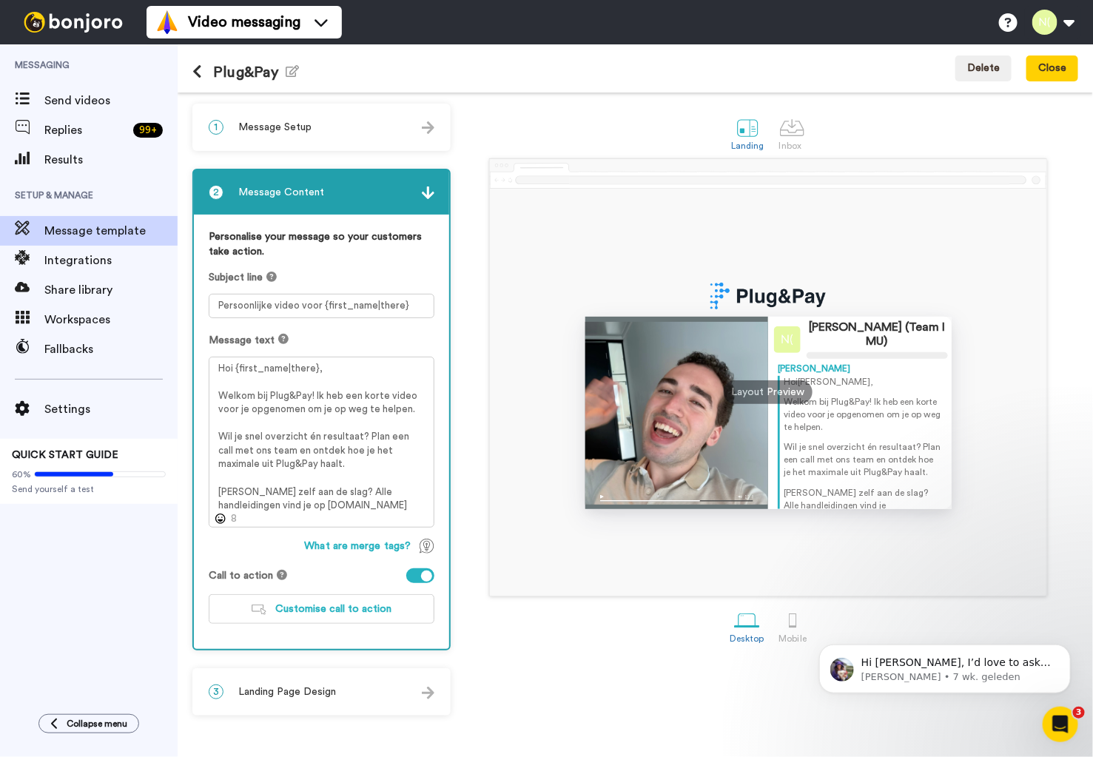
click at [317, 681] on div "3 Landing Page Design" at bounding box center [321, 692] width 255 height 44
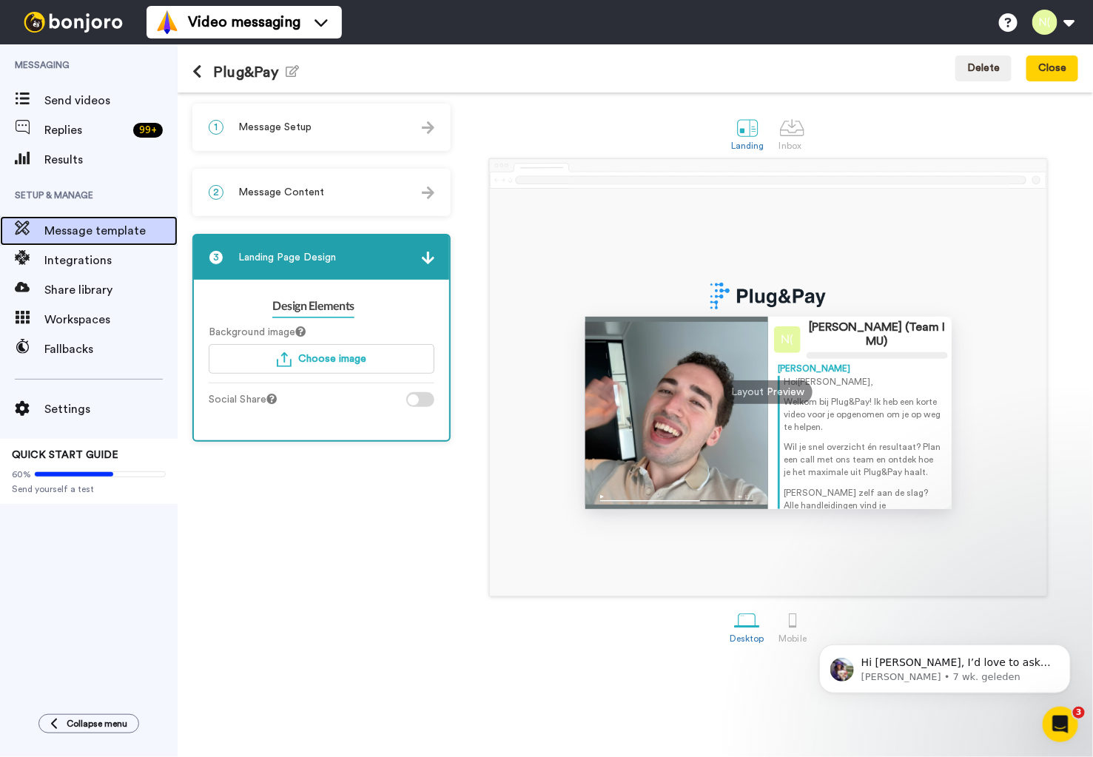
click at [104, 218] on div "Message template" at bounding box center [89, 231] width 178 height 30
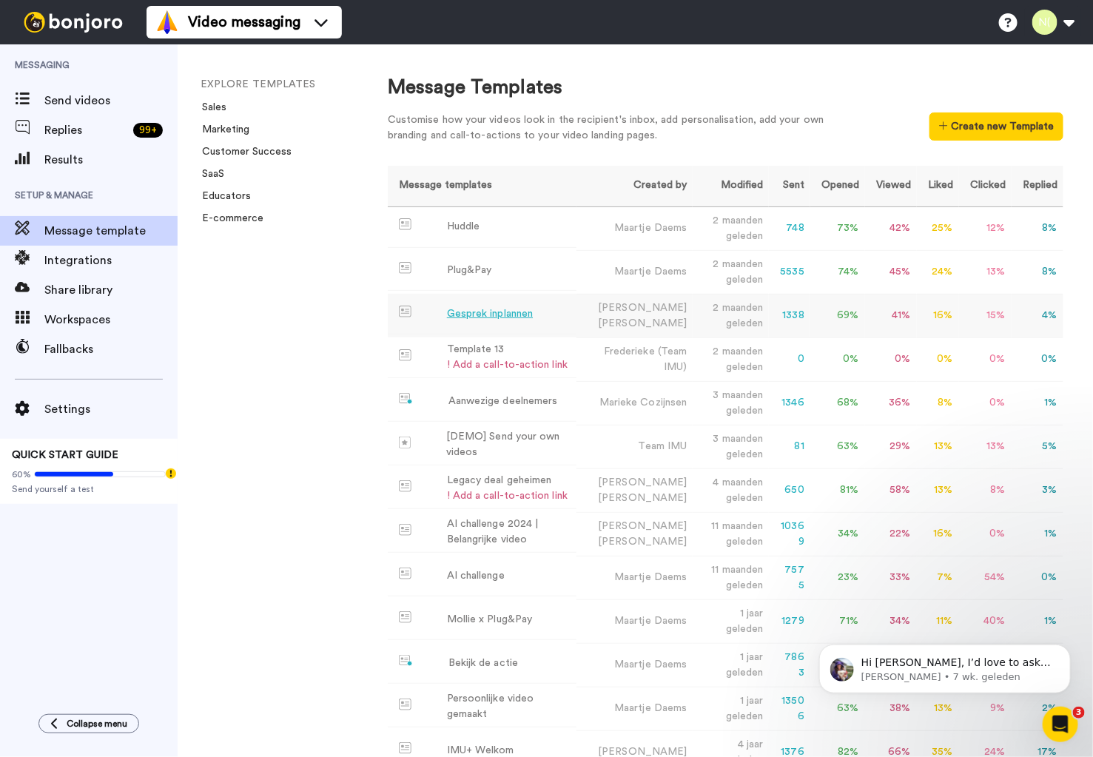
click at [485, 313] on div "Gesprek inplannen" at bounding box center [490, 314] width 86 height 16
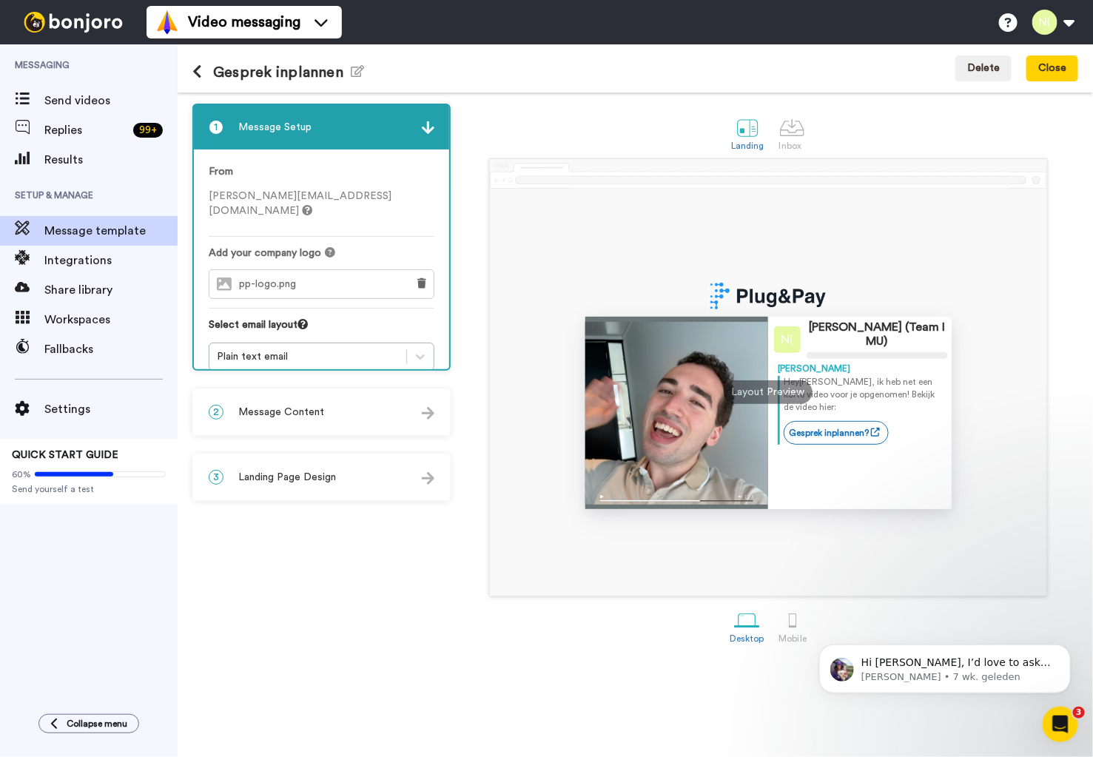
click at [351, 413] on div "2 Message Content" at bounding box center [321, 412] width 255 height 44
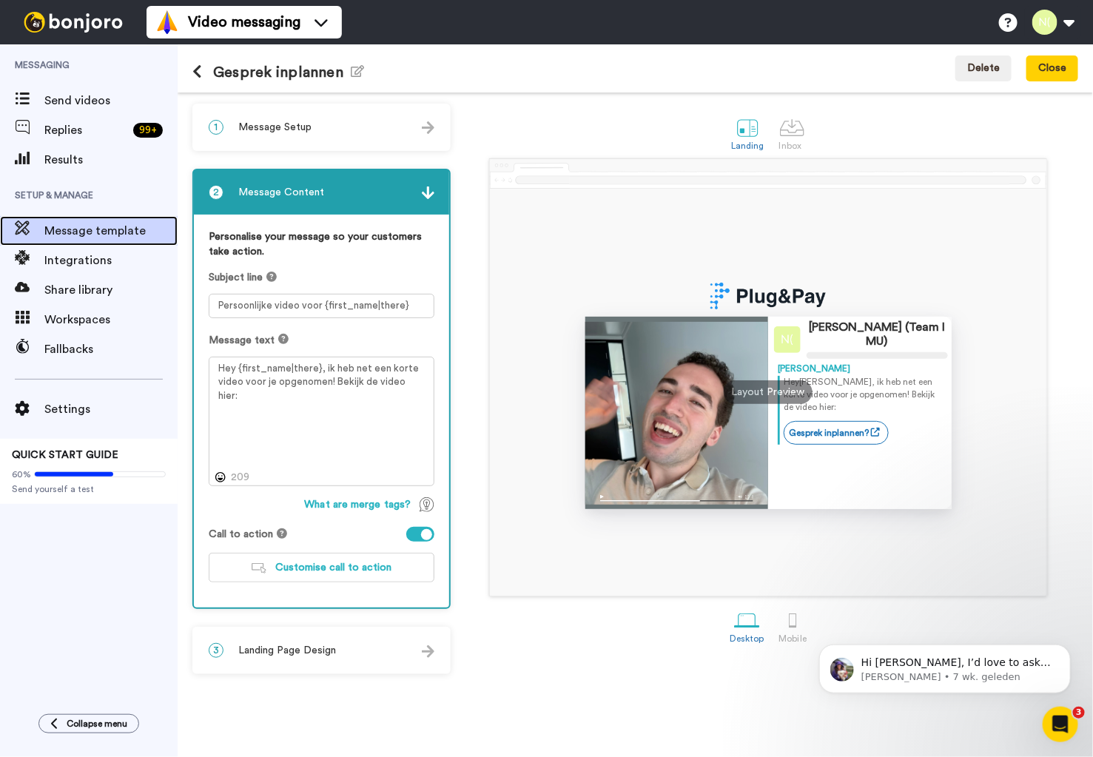
click at [136, 226] on span "Message template" at bounding box center [110, 231] width 133 height 18
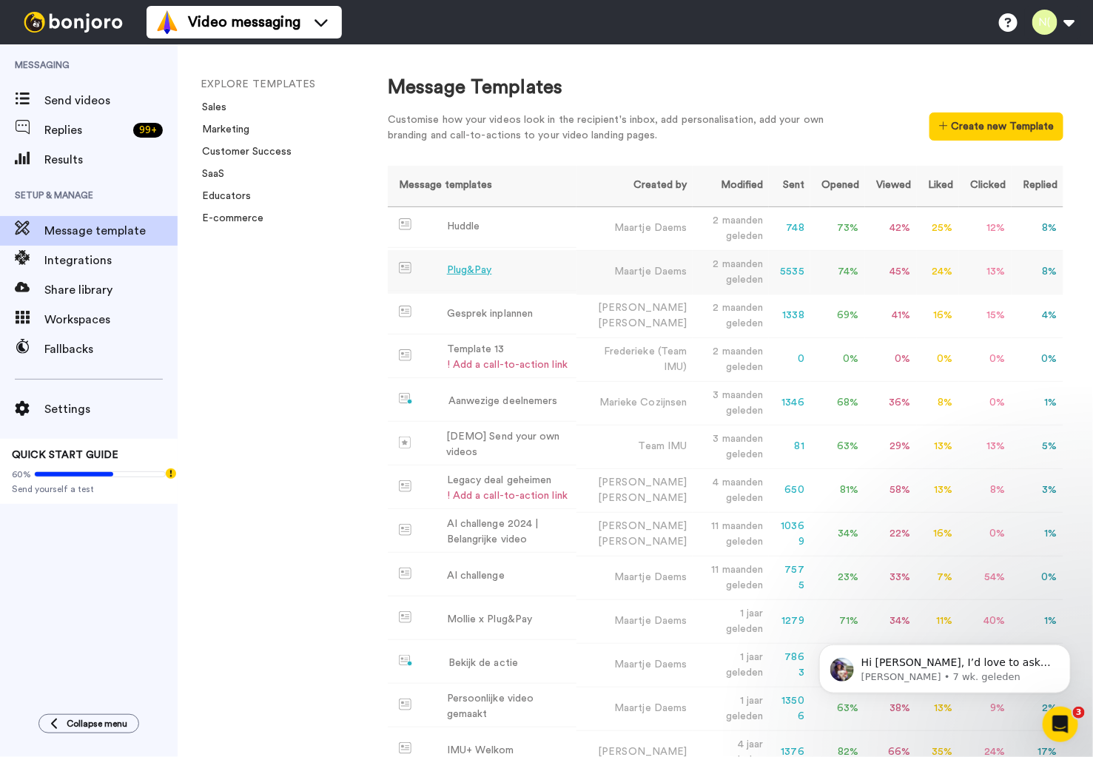
click at [464, 264] on div "Plug&Pay" at bounding box center [469, 271] width 45 height 16
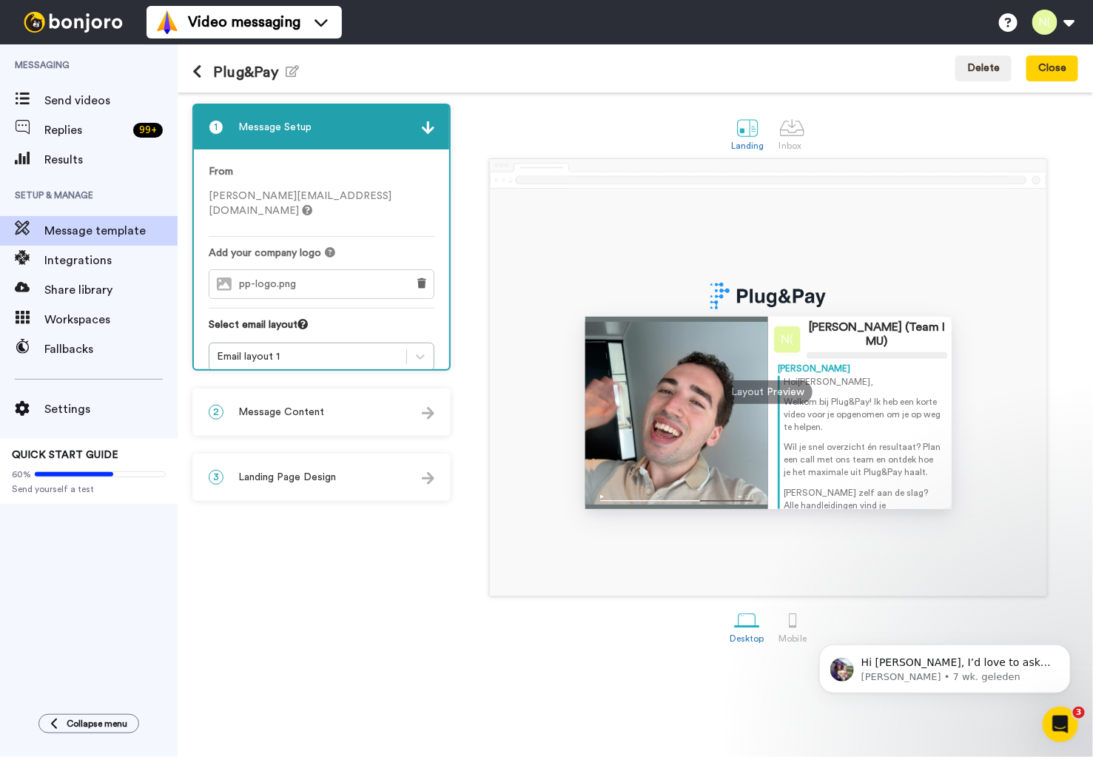
click at [294, 411] on span "Message Content" at bounding box center [281, 412] width 86 height 15
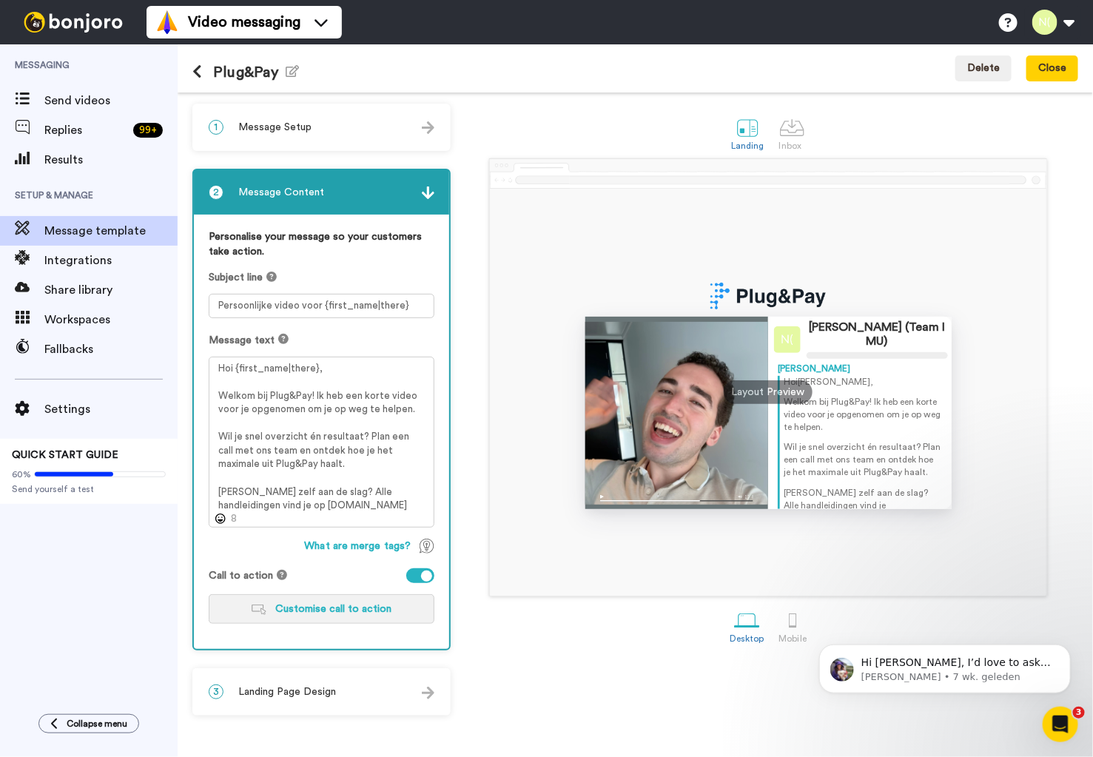
click at [338, 607] on span "Customise call to action" at bounding box center [333, 609] width 116 height 10
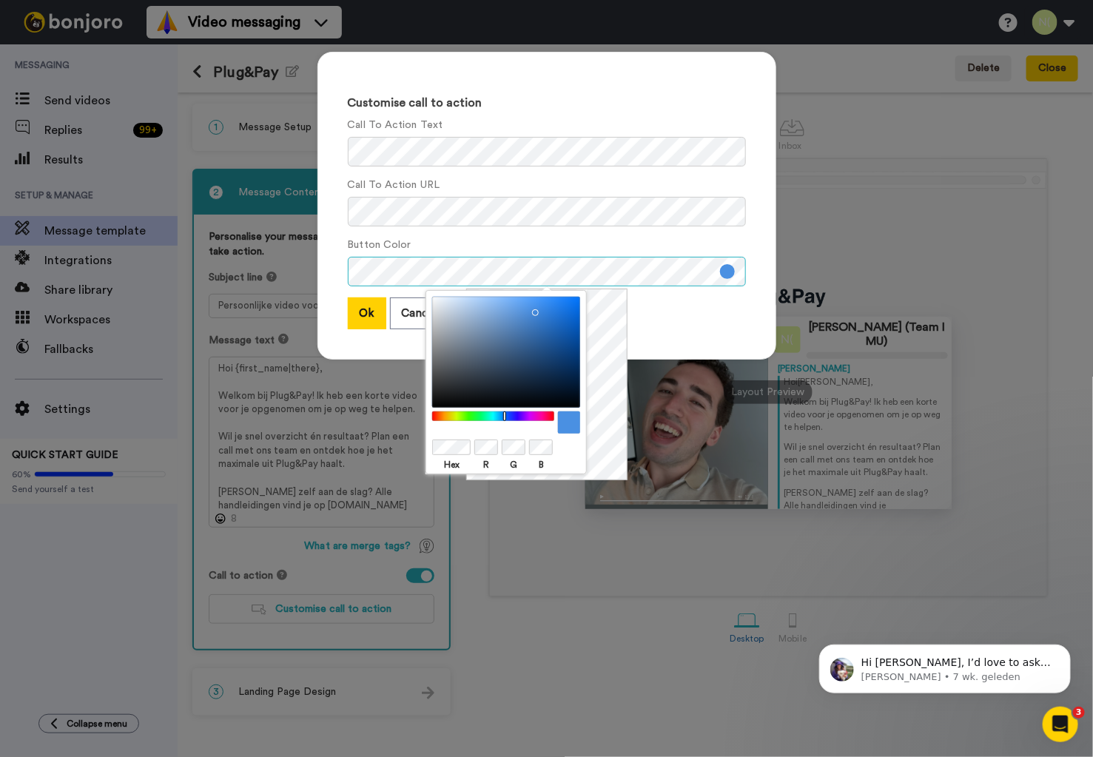
click at [340, 272] on div "Customise call to action Call To Action Text Call To Action URL Button Color Ok…" at bounding box center [546, 206] width 459 height 308
click at [238, 260] on div "Customise call to action Call To Action Text Call To Action URL Button Color Ok…" at bounding box center [546, 378] width 1093 height 757
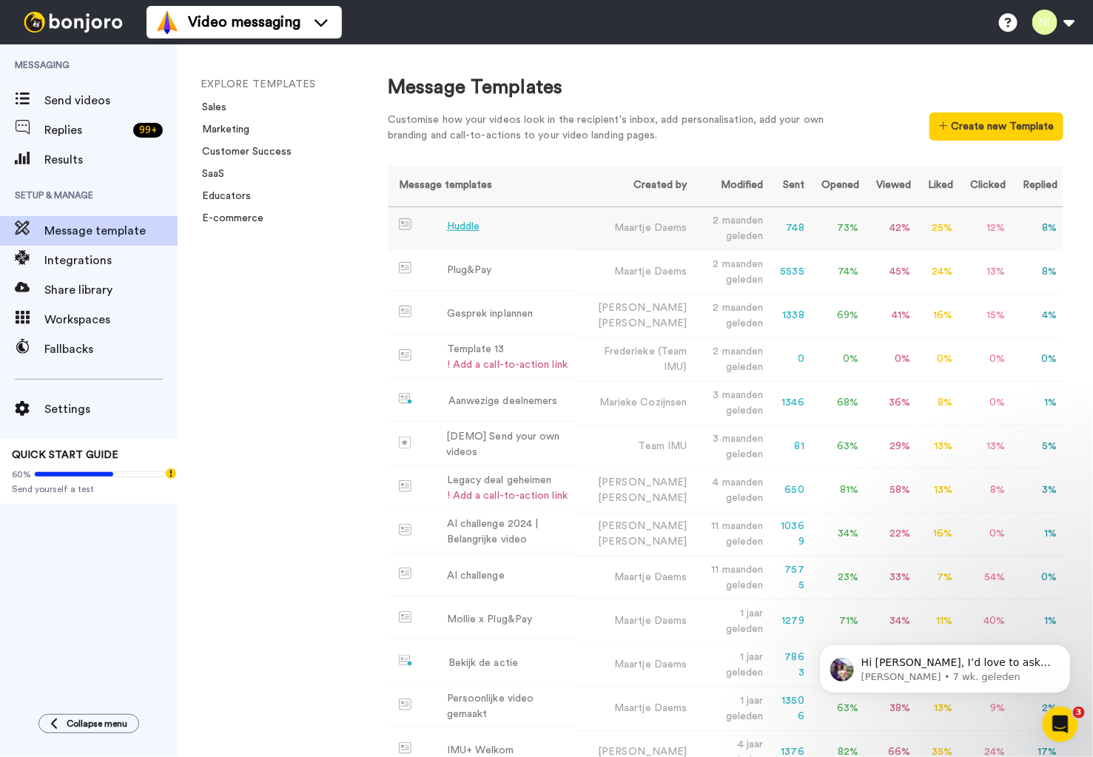
click at [466, 225] on div "Huddle" at bounding box center [463, 227] width 33 height 16
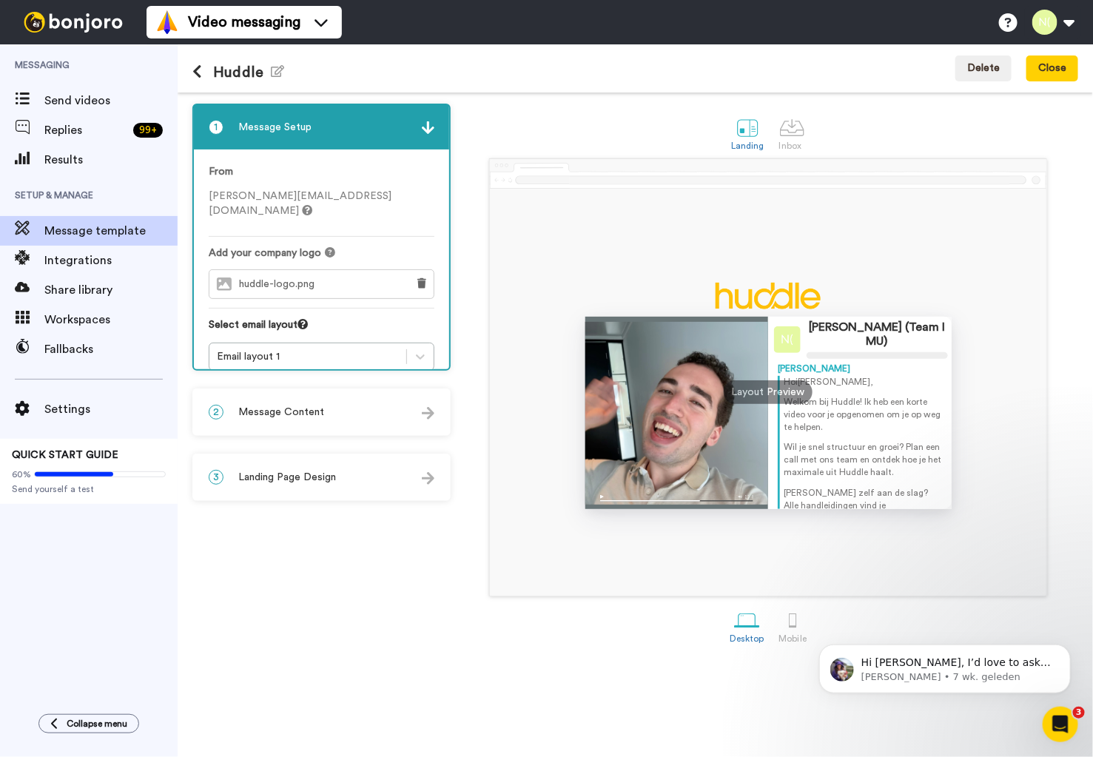
click at [315, 414] on span "Message Content" at bounding box center [281, 412] width 86 height 15
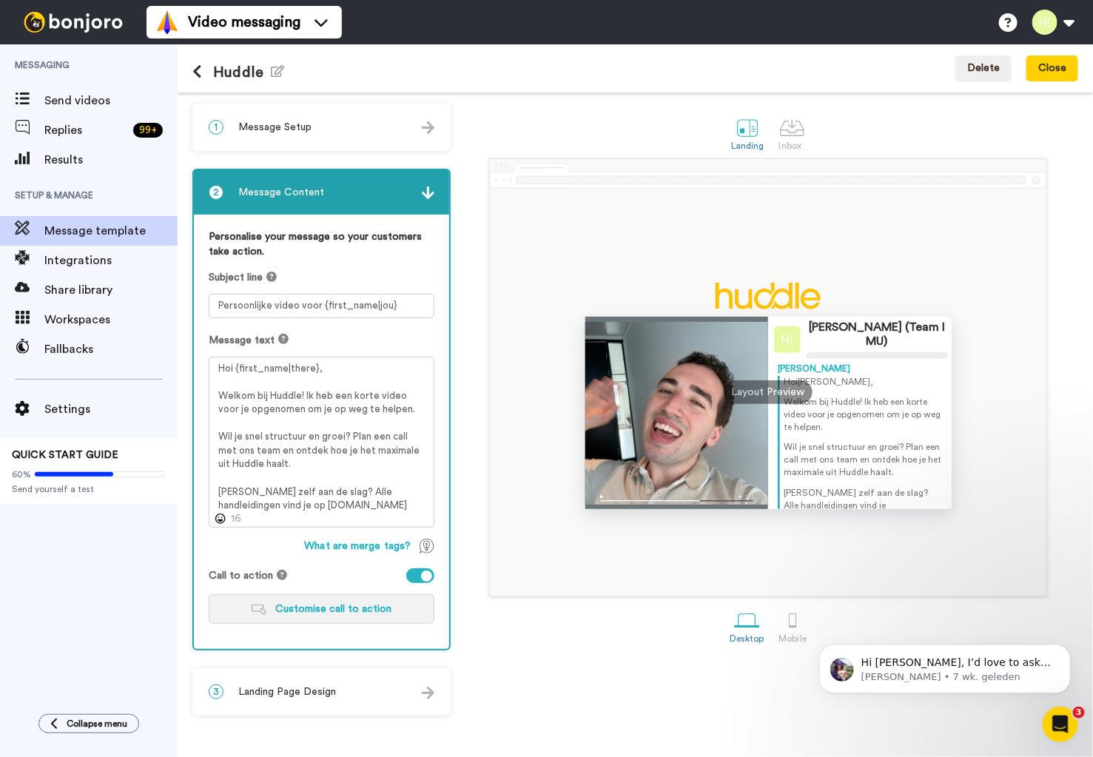
click at [305, 607] on span "Customise call to action" at bounding box center [333, 609] width 116 height 10
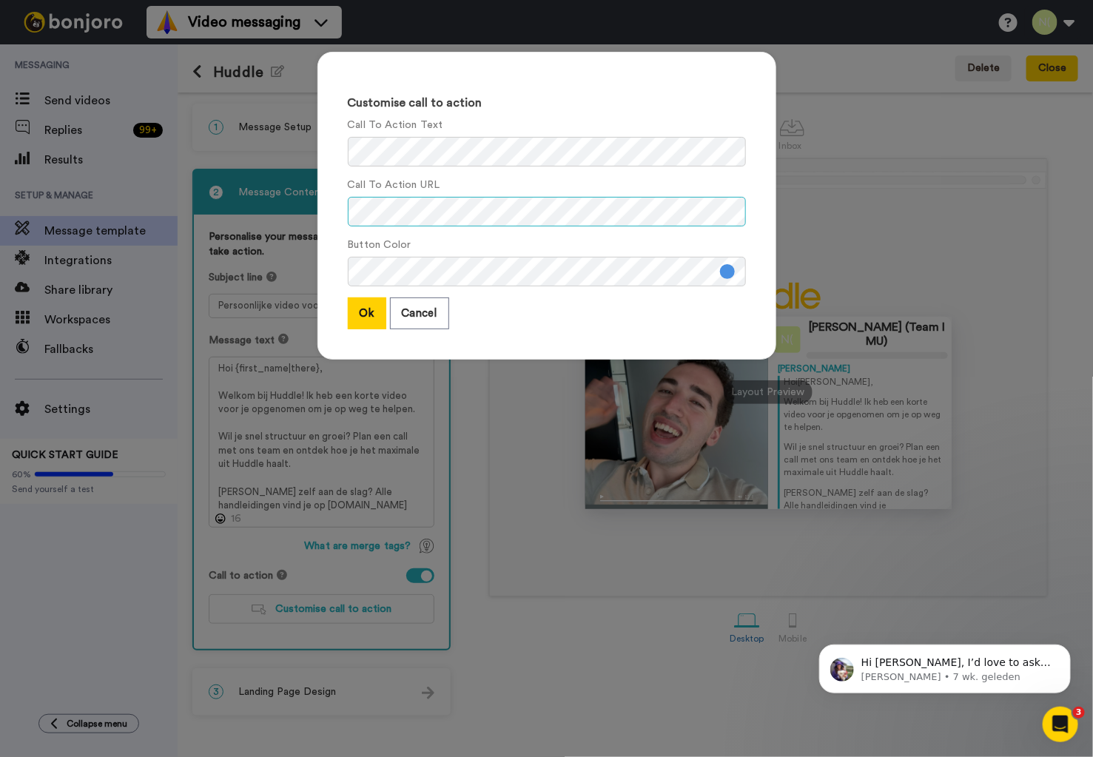
click at [309, 208] on div "Customise call to action Call To Action Text Call To Action URL Button Color Ok…" at bounding box center [547, 213] width 488 height 352
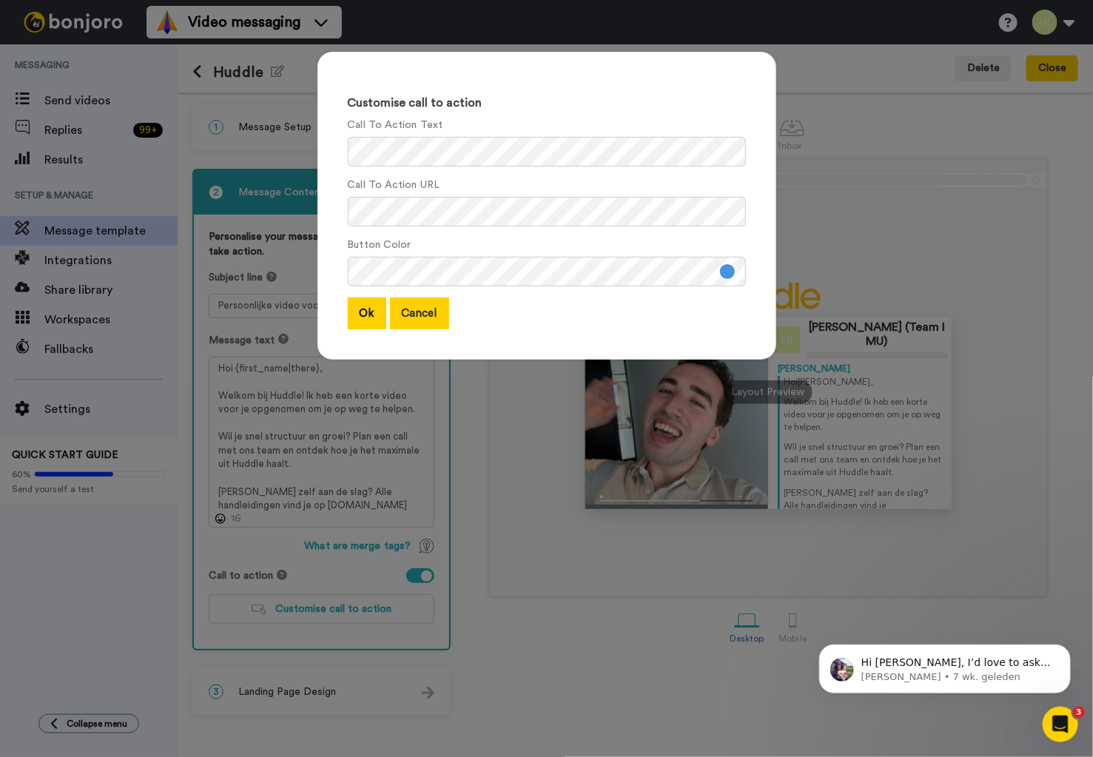
click at [422, 314] on button "Cancel" at bounding box center [419, 313] width 59 height 32
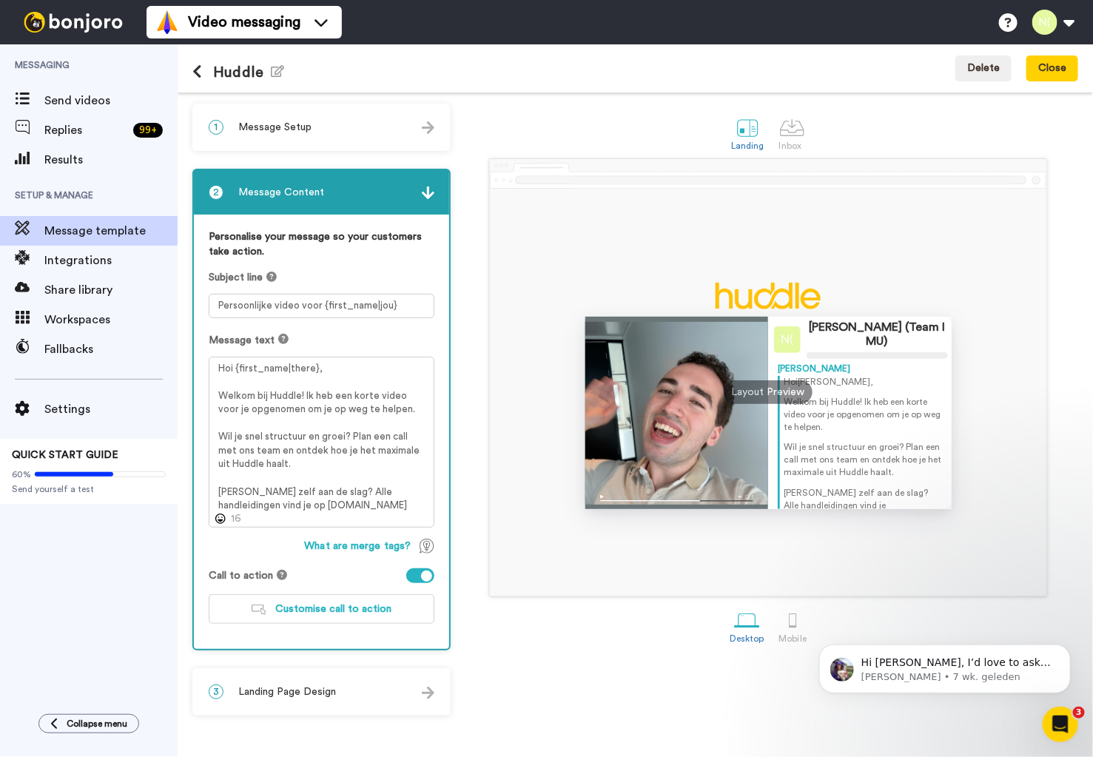
click at [326, 700] on div "3 Landing Page Design" at bounding box center [321, 692] width 255 height 44
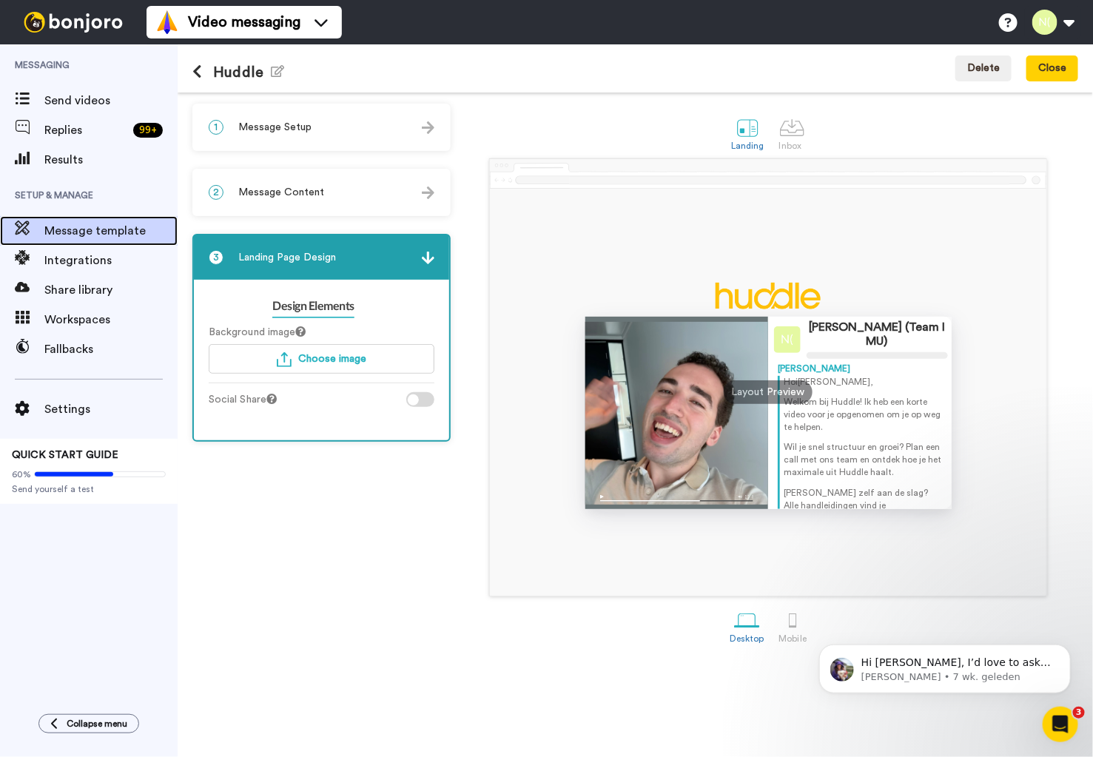
click at [108, 228] on span "Message template" at bounding box center [110, 231] width 133 height 18
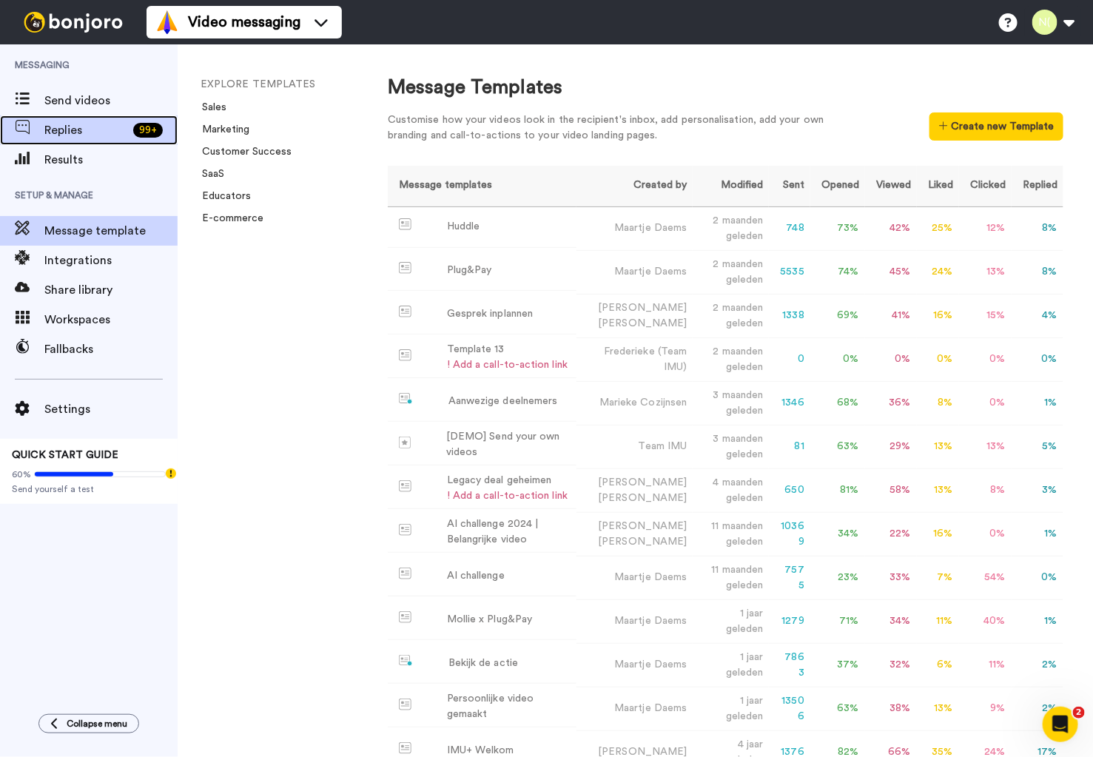
click at [93, 130] on span "Replies" at bounding box center [85, 130] width 83 height 18
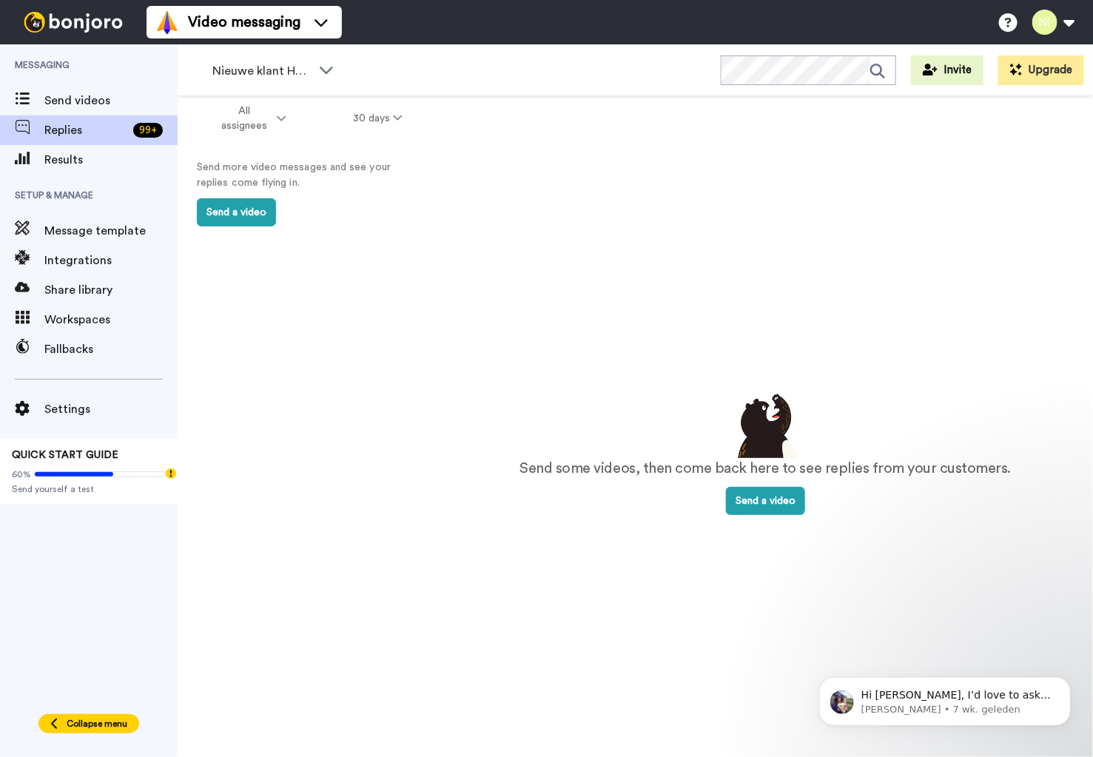
click at [90, 721] on span "Collapse menu" at bounding box center [97, 724] width 61 height 12
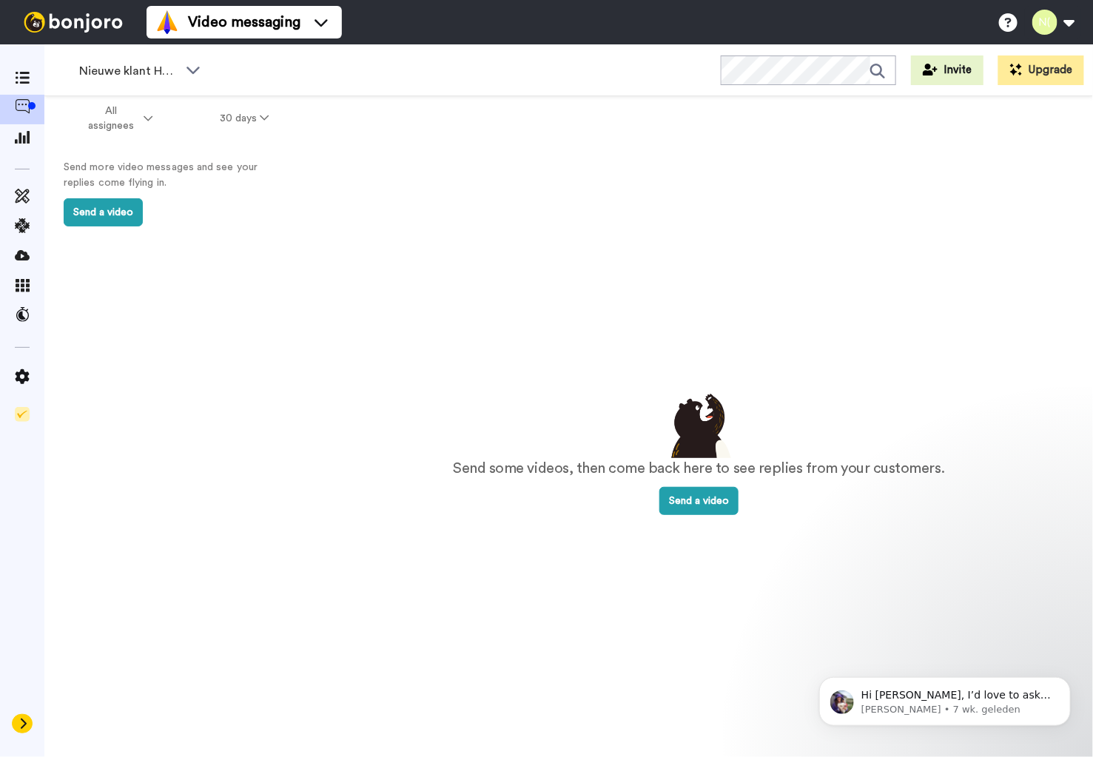
click at [19, 727] on icon at bounding box center [22, 724] width 9 height 12
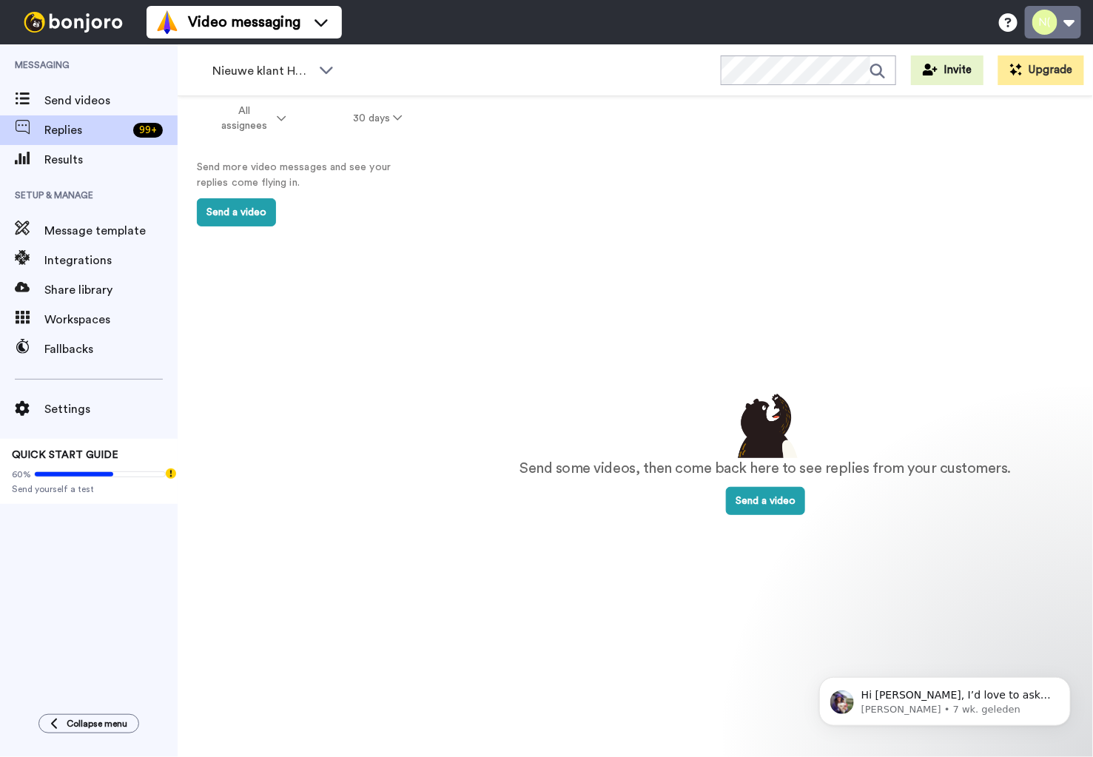
click at [1045, 16] on button at bounding box center [1053, 22] width 56 height 33
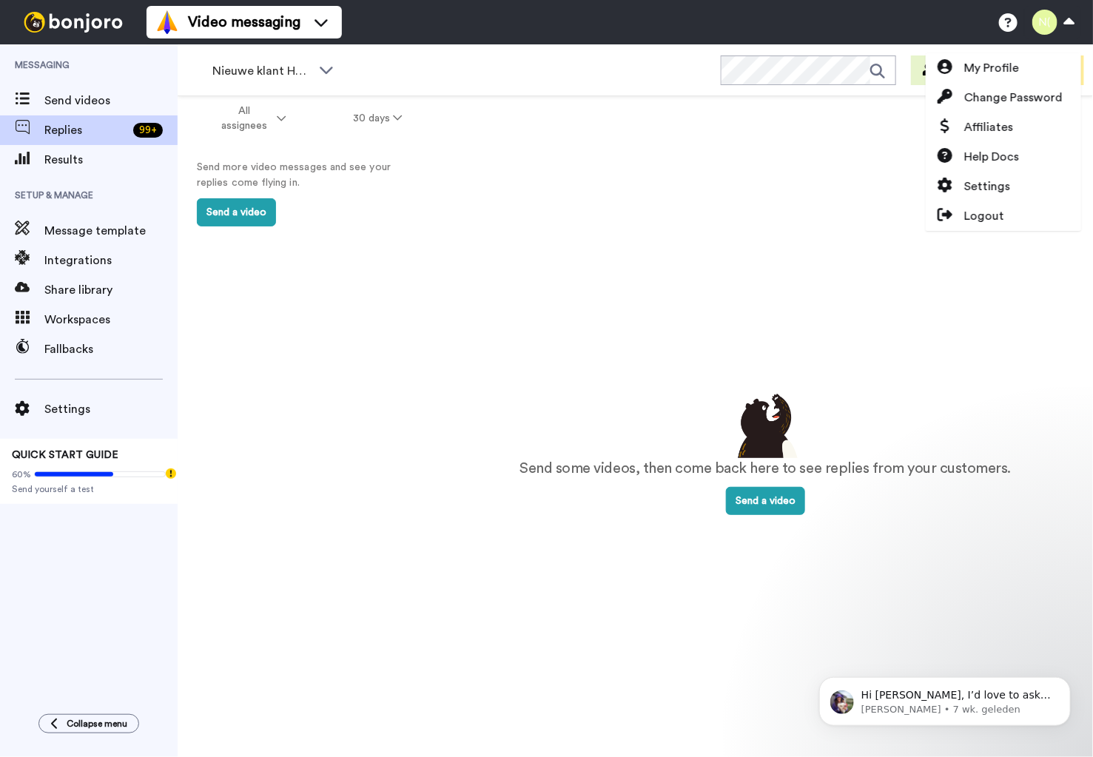
click at [679, 231] on div "Send some videos, then come back here to see replies from your customers. Send …" at bounding box center [766, 452] width 596 height 653
